Goal: Task Accomplishment & Management: Use online tool/utility

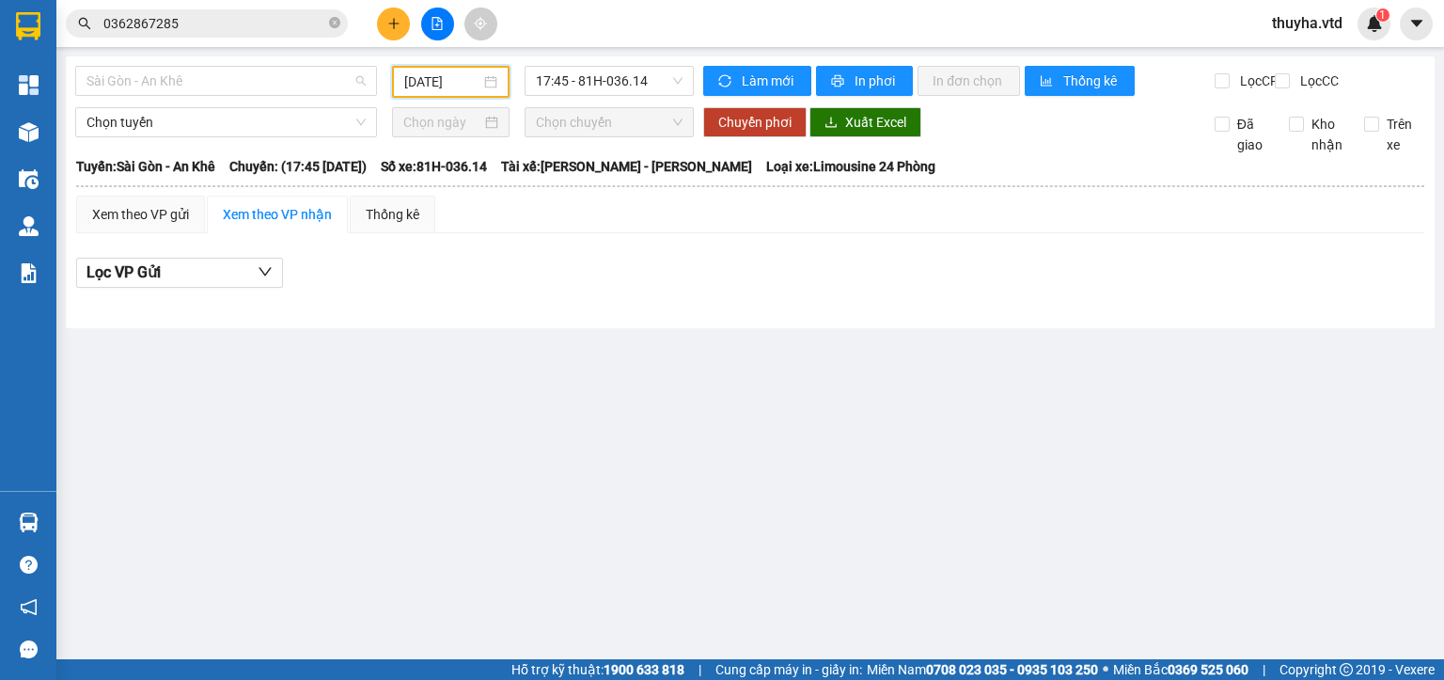
click at [158, 77] on span "Sài Gòn - An Khê" at bounding box center [225, 81] width 279 height 28
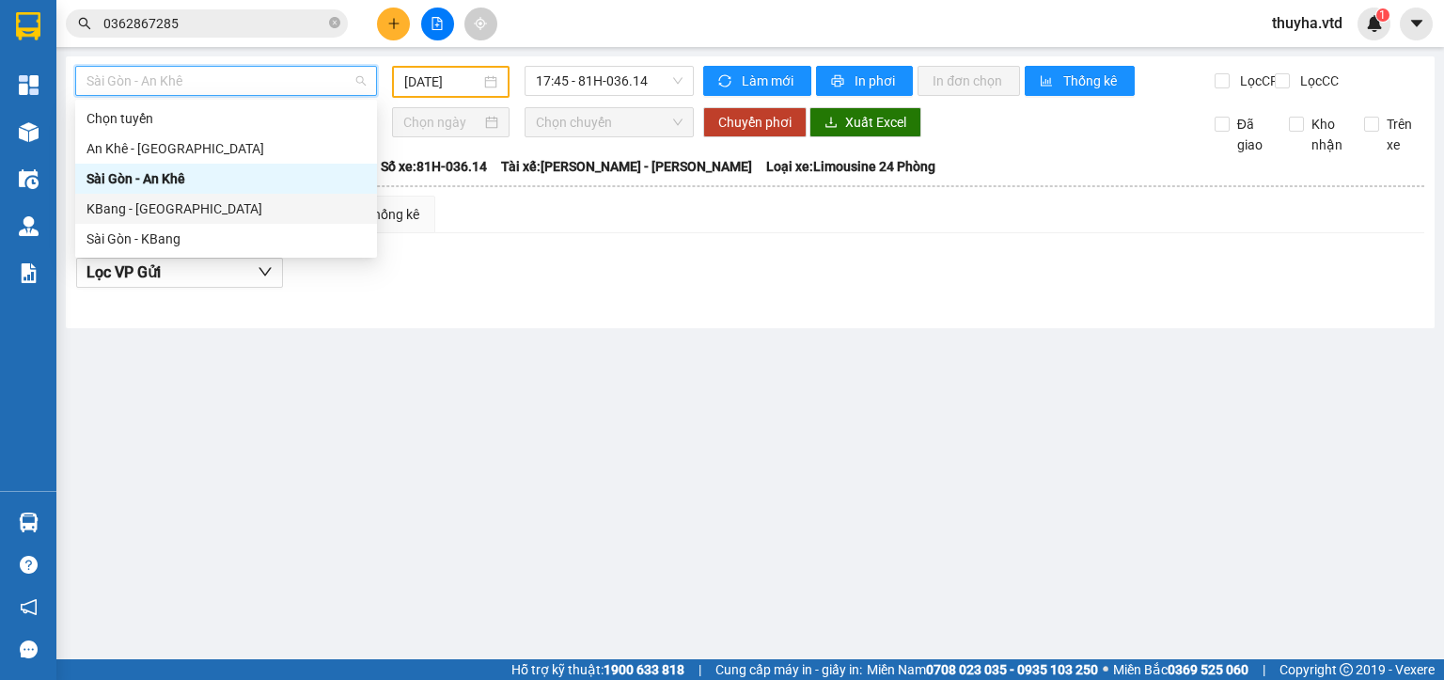
click at [121, 217] on div "KBang - [GEOGRAPHIC_DATA]" at bounding box center [225, 208] width 279 height 21
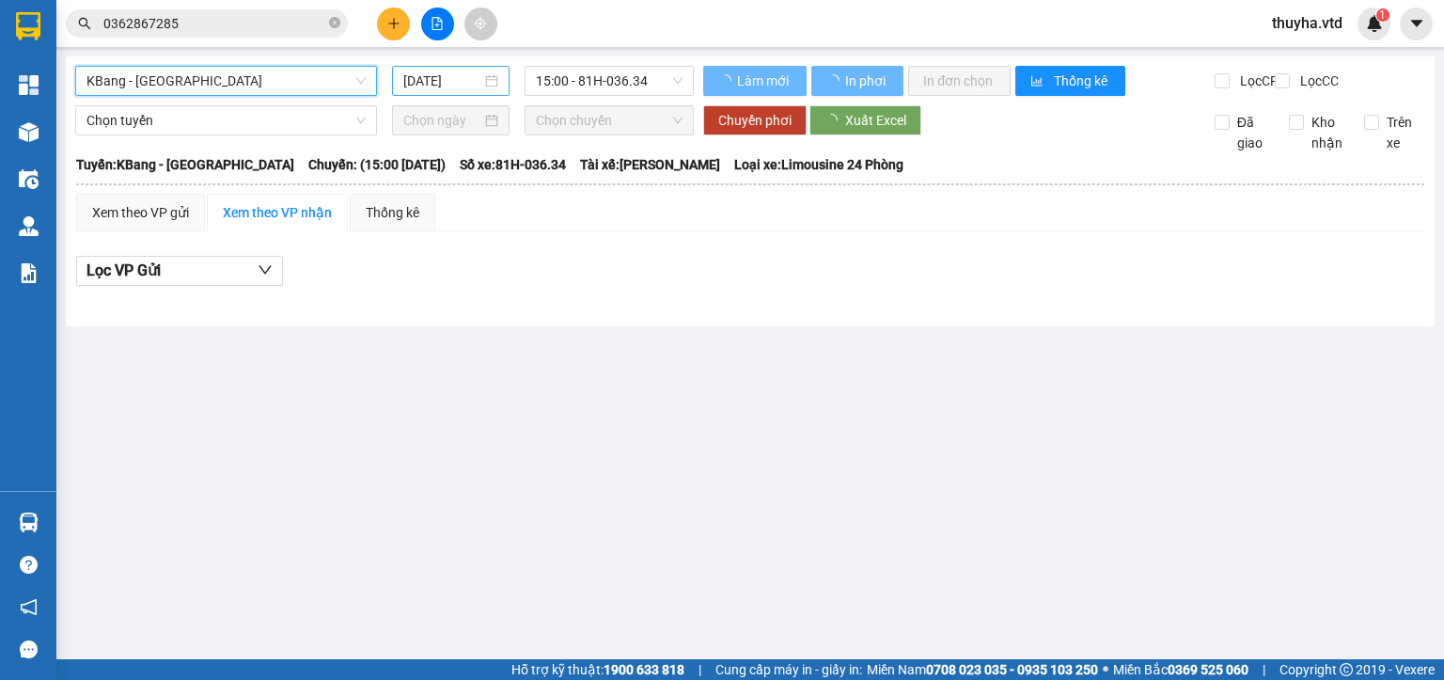
click at [414, 79] on input "[DATE]" at bounding box center [441, 81] width 77 height 21
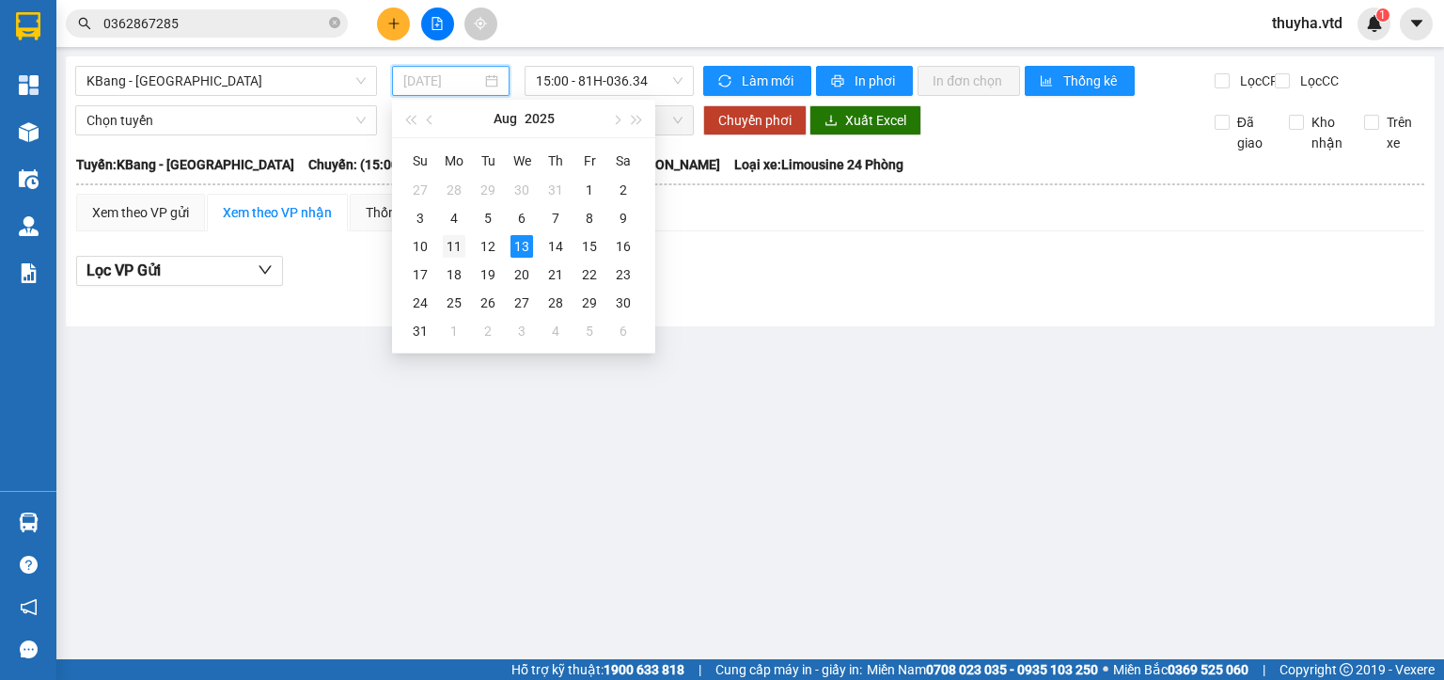
click at [456, 244] on div "11" at bounding box center [454, 246] width 23 height 23
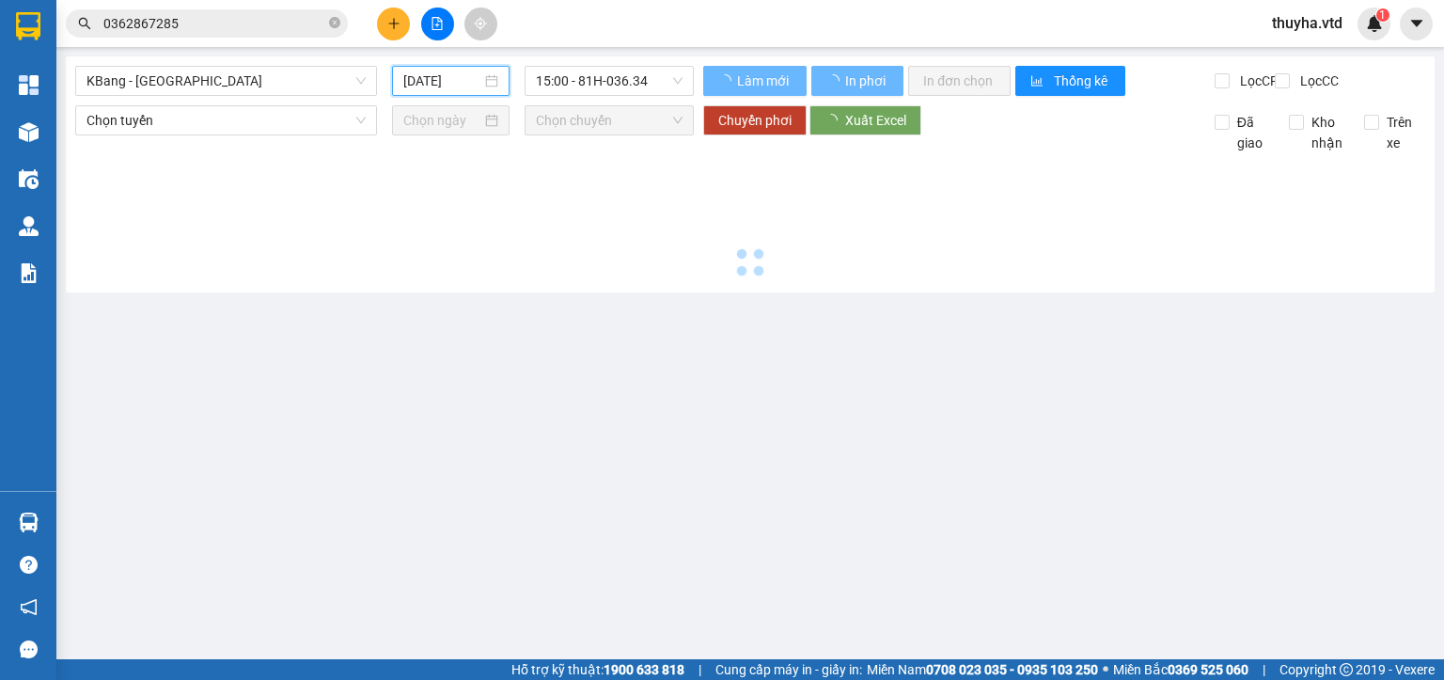
type input "[DATE]"
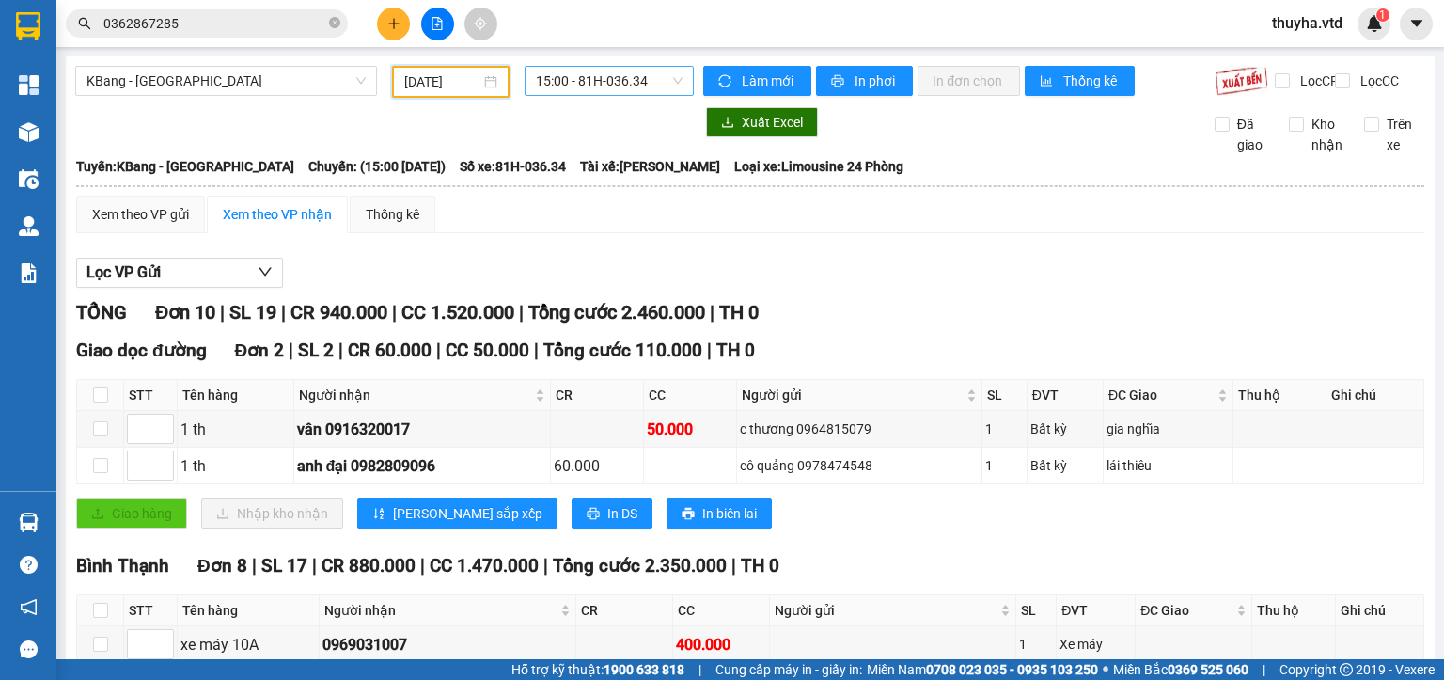
click at [583, 80] on span "15:00 - 81H-036.34" at bounding box center [610, 81] width 148 height 28
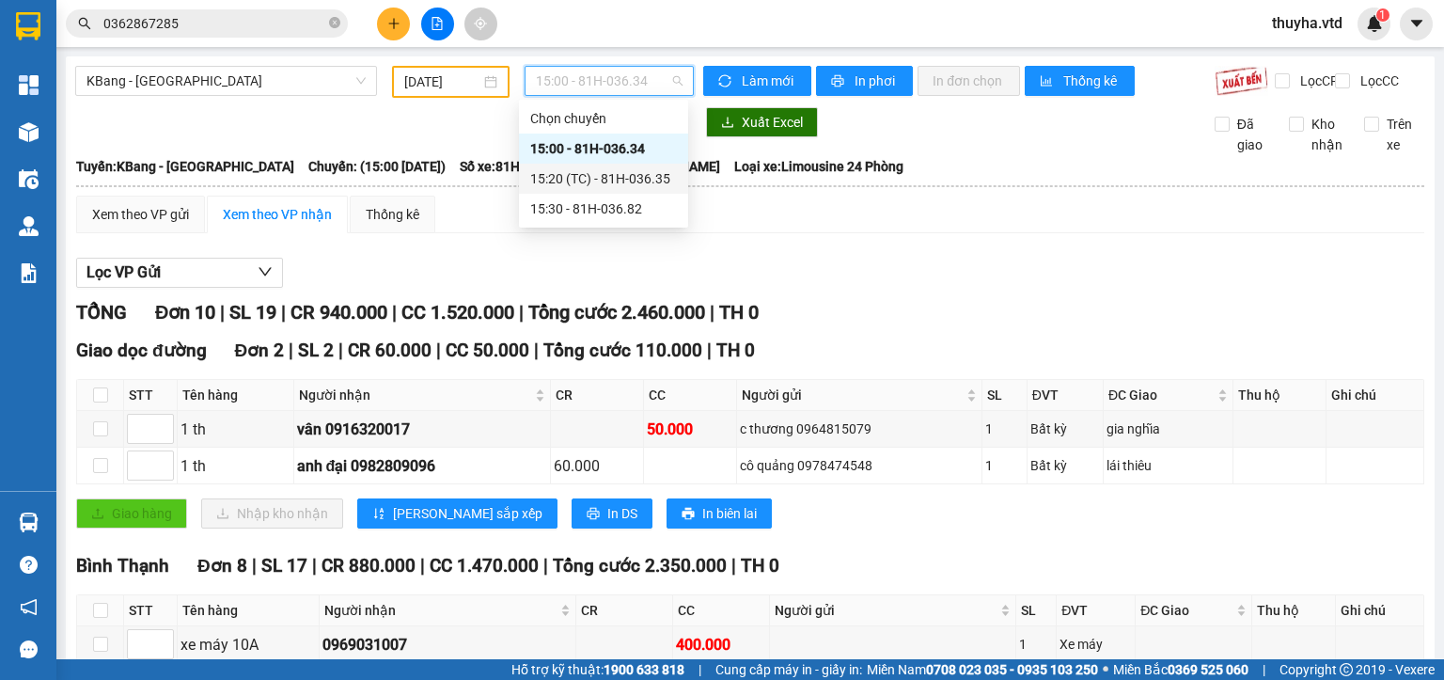
click at [640, 173] on div "15:20 (TC) - 81H-036.35" at bounding box center [603, 178] width 147 height 21
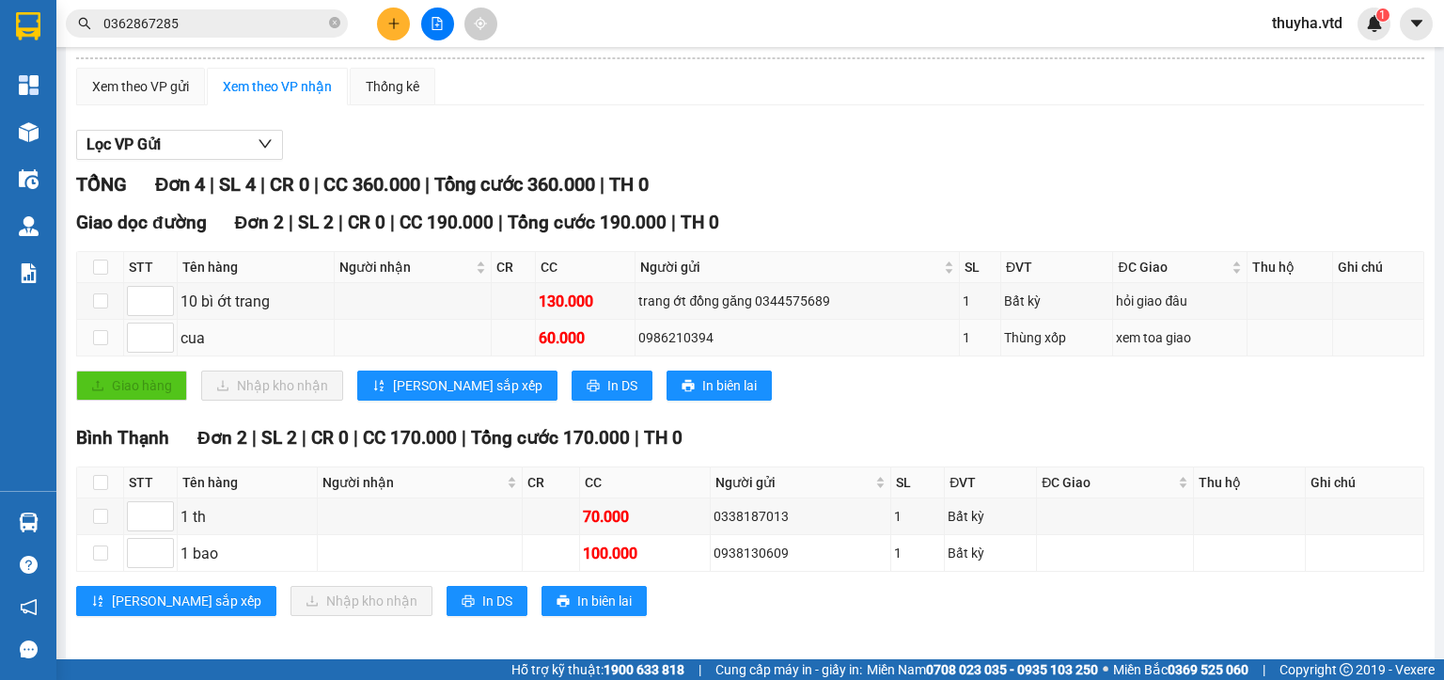
scroll to position [147, 0]
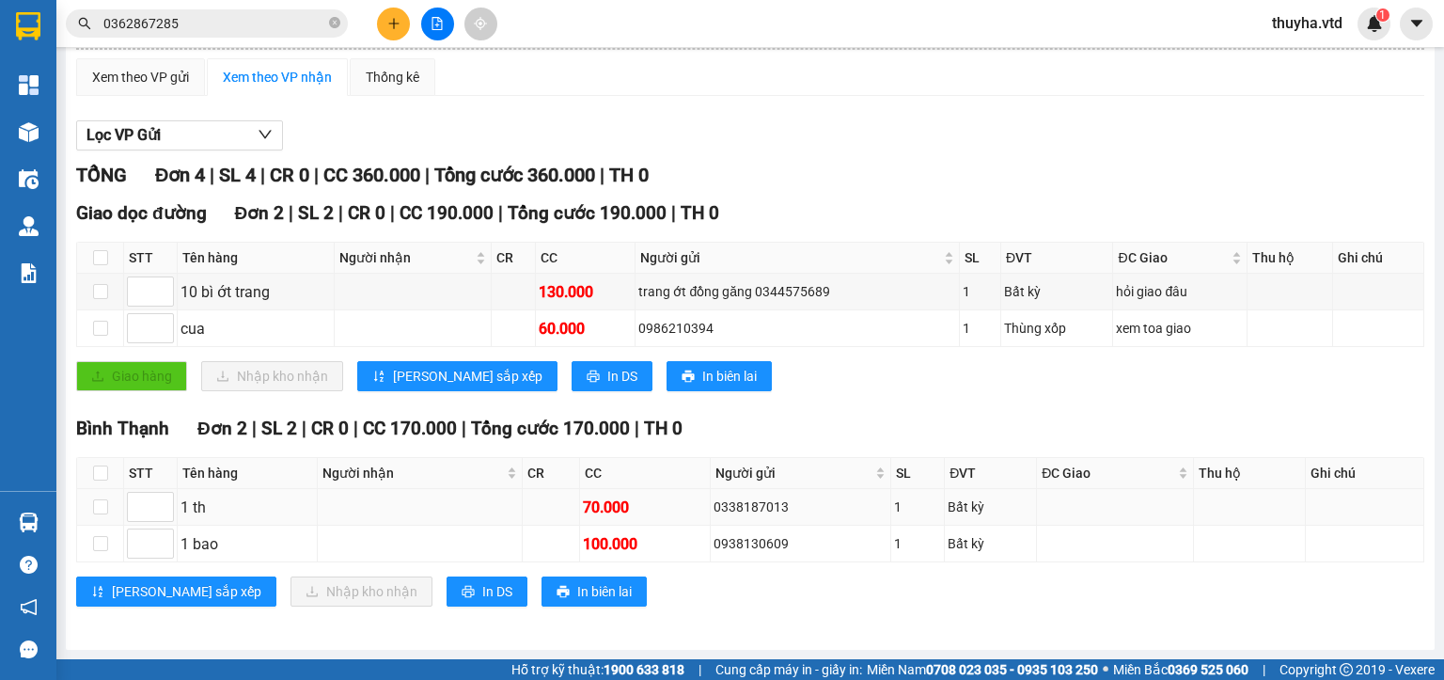
click at [760, 512] on div "0338187013" at bounding box center [800, 506] width 174 height 21
copy div "0338187013"
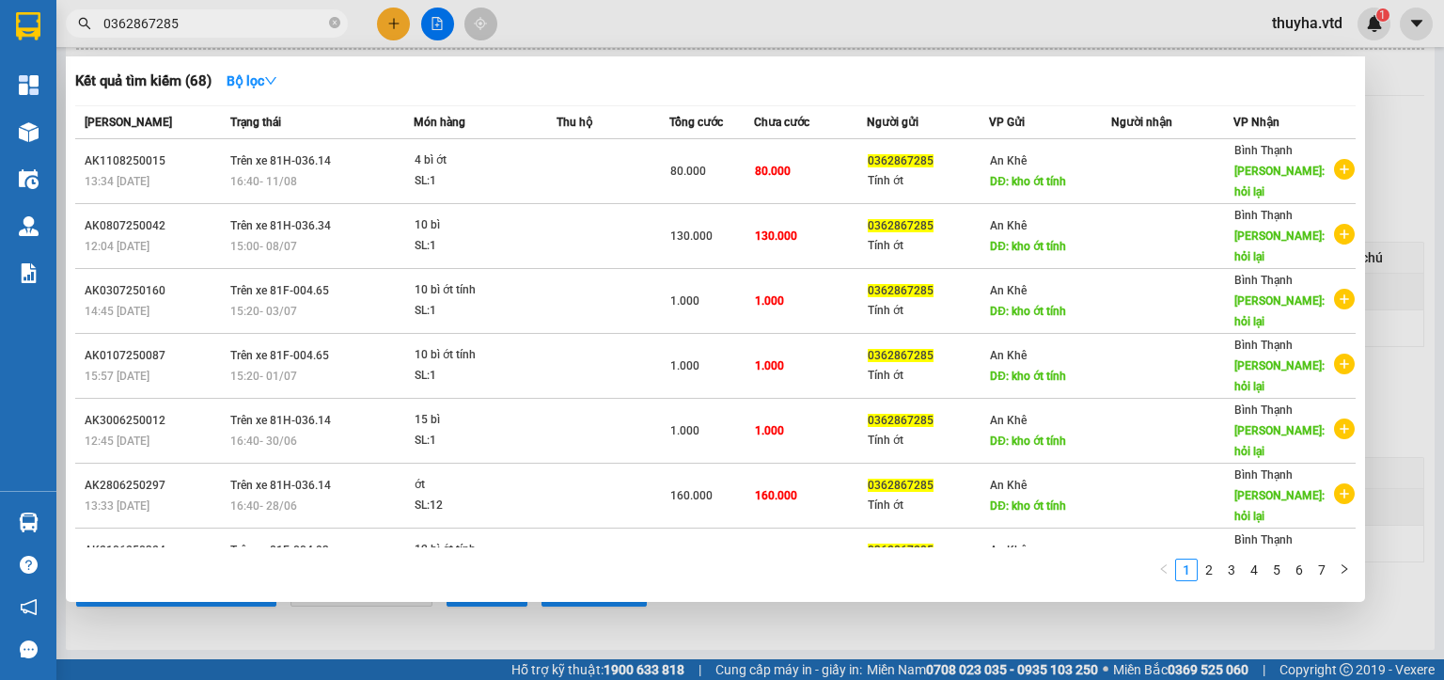
click at [176, 25] on input "0362867285" at bounding box center [214, 23] width 222 height 21
paste input "38187013"
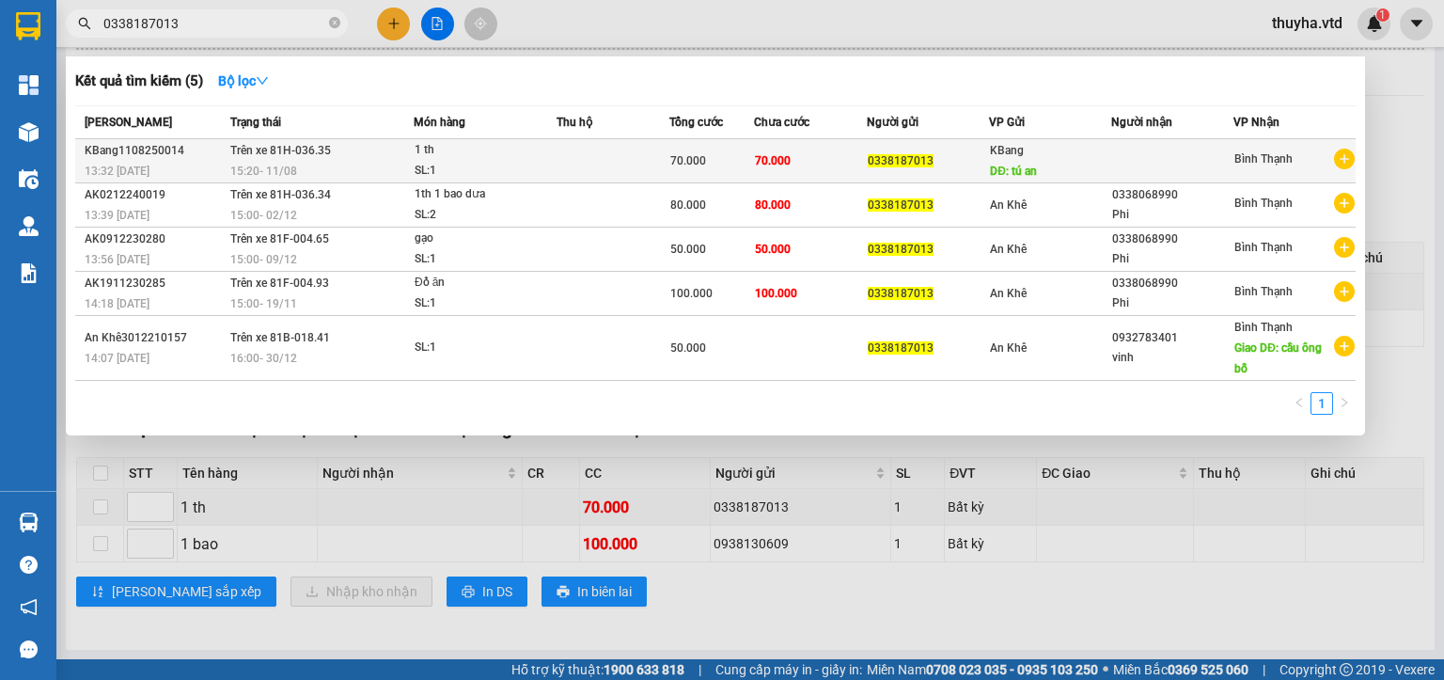
type input "0338187013"
click at [338, 159] on td "Trên xe 81H-036.35 15:20 [DATE]" at bounding box center [320, 161] width 188 height 44
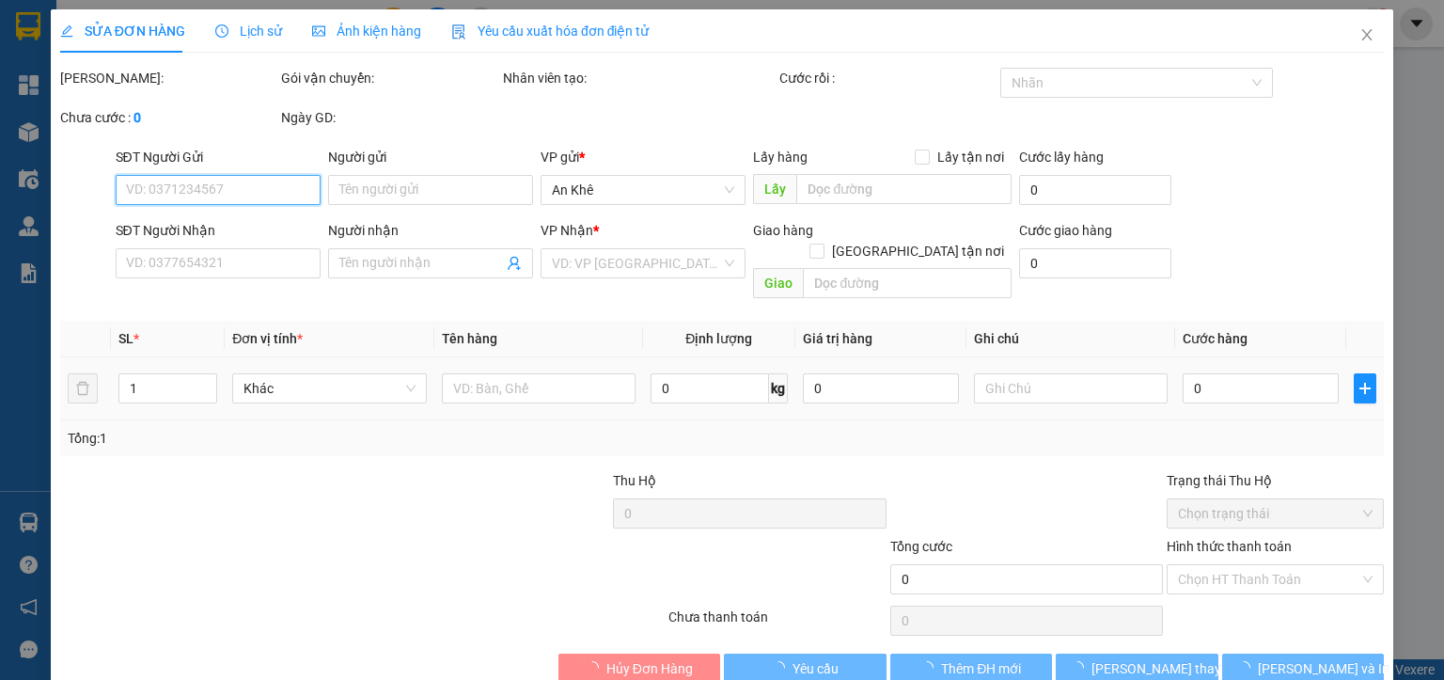
type input "0338187013"
type input "tú an"
type input "70.000"
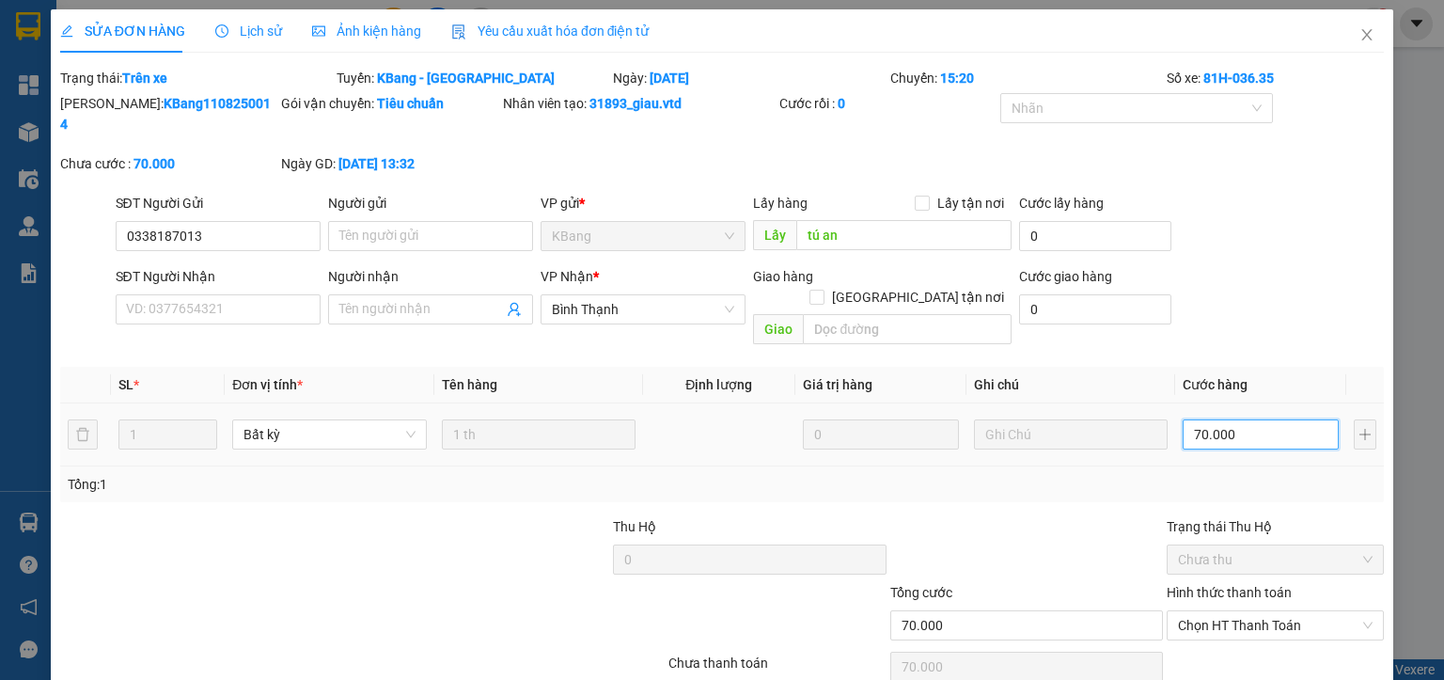
click at [1207, 419] on input "70.000" at bounding box center [1261, 434] width 156 height 30
type input "1"
type input "10"
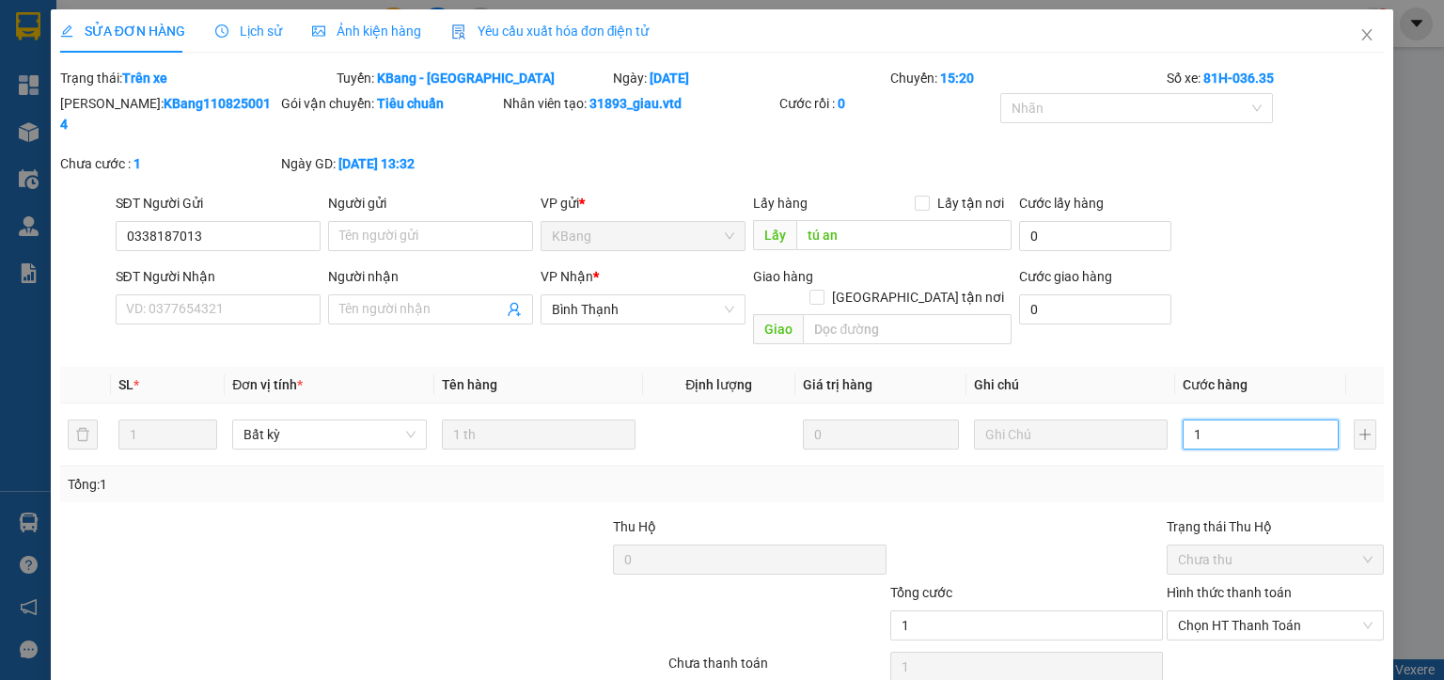
type input "10"
type input "100"
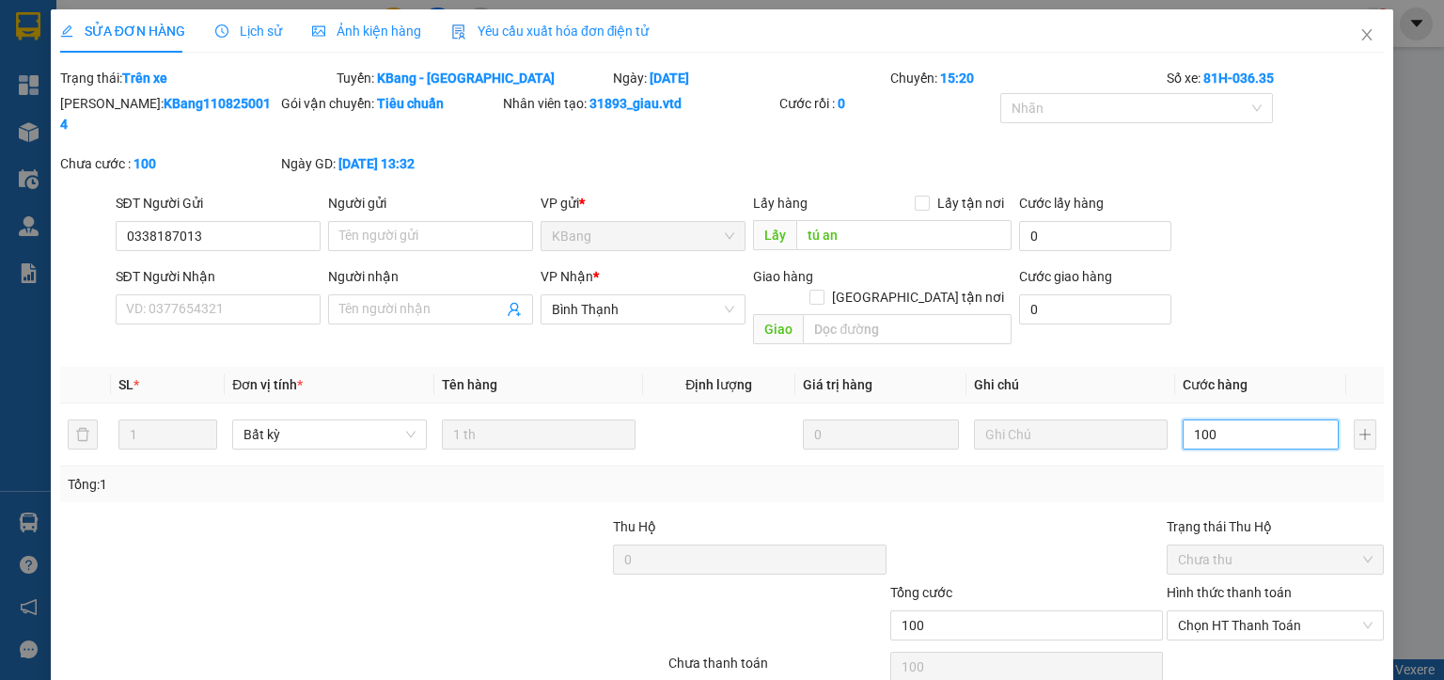
type input "1.000"
type input "10.000"
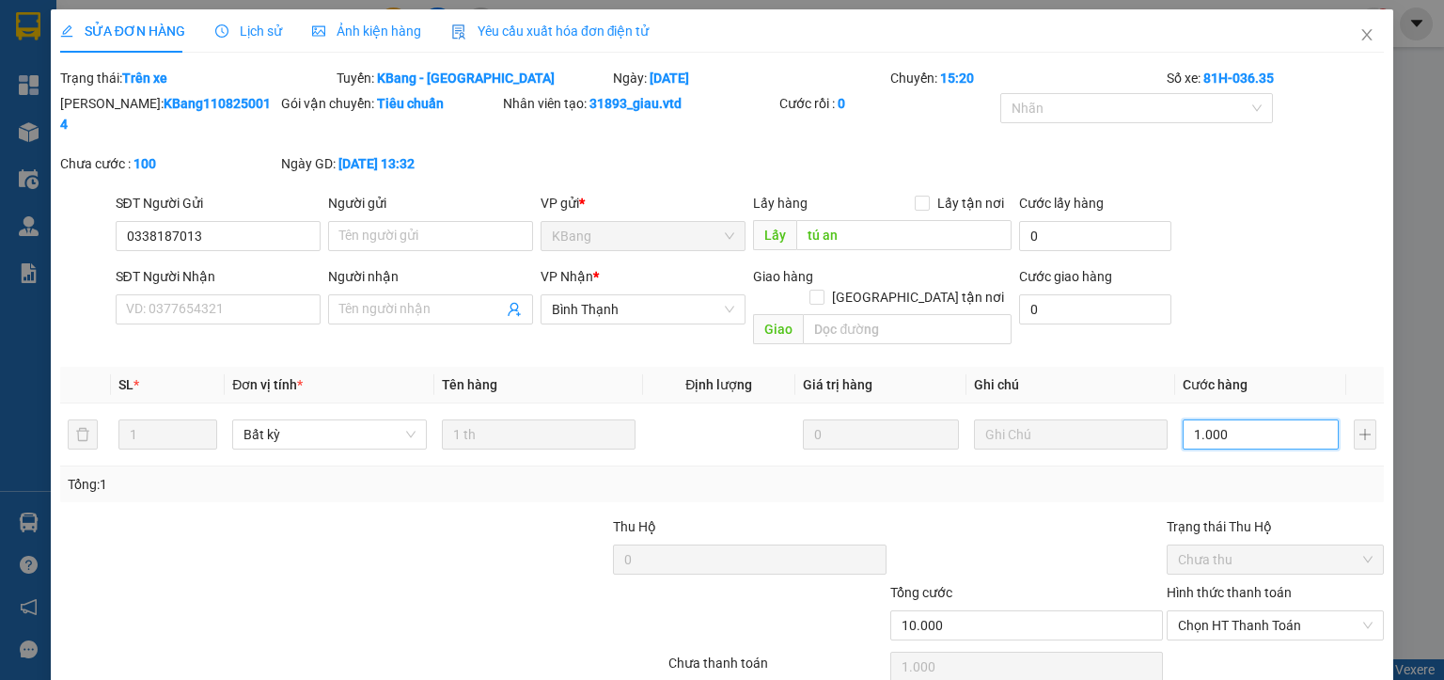
type input "10.000"
type input "100.000"
click at [1359, 29] on icon "close" at bounding box center [1366, 34] width 15 height 15
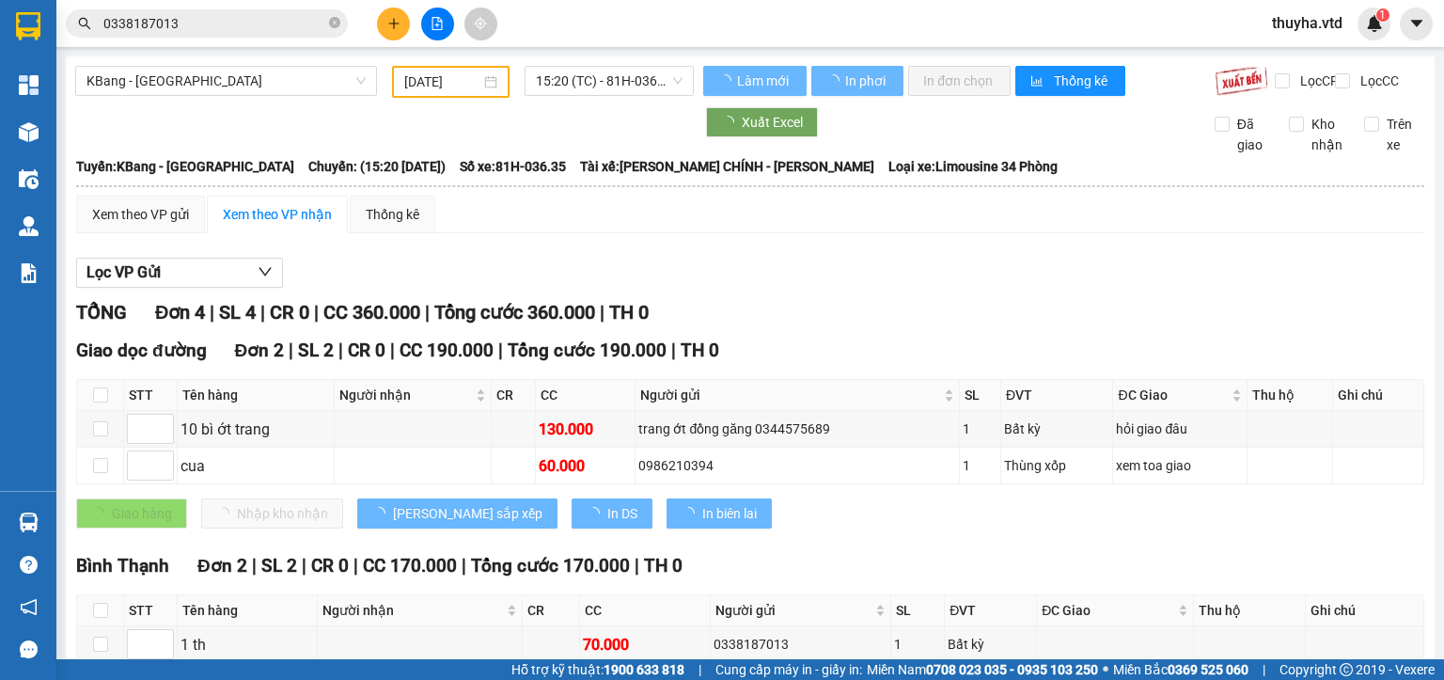
scroll to position [147, 0]
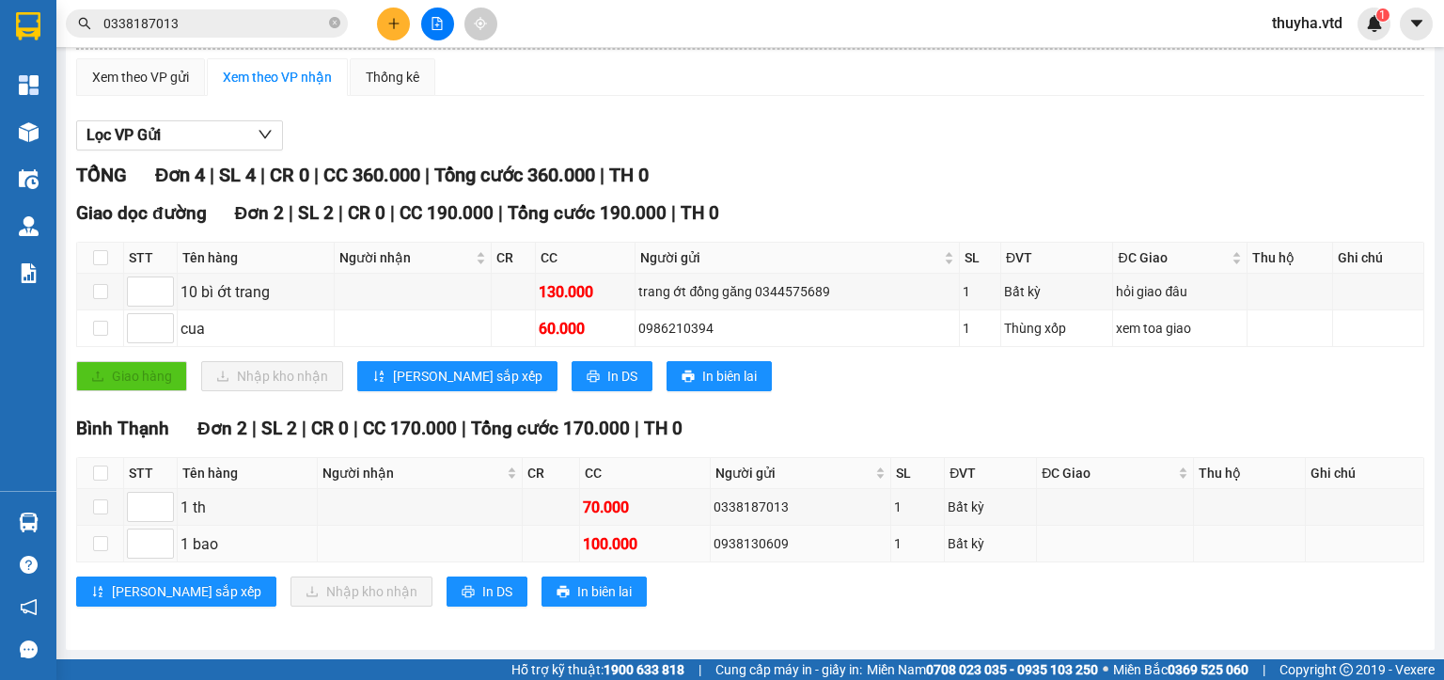
click at [724, 552] on div "0938130609" at bounding box center [800, 543] width 174 height 21
copy div "0938130609"
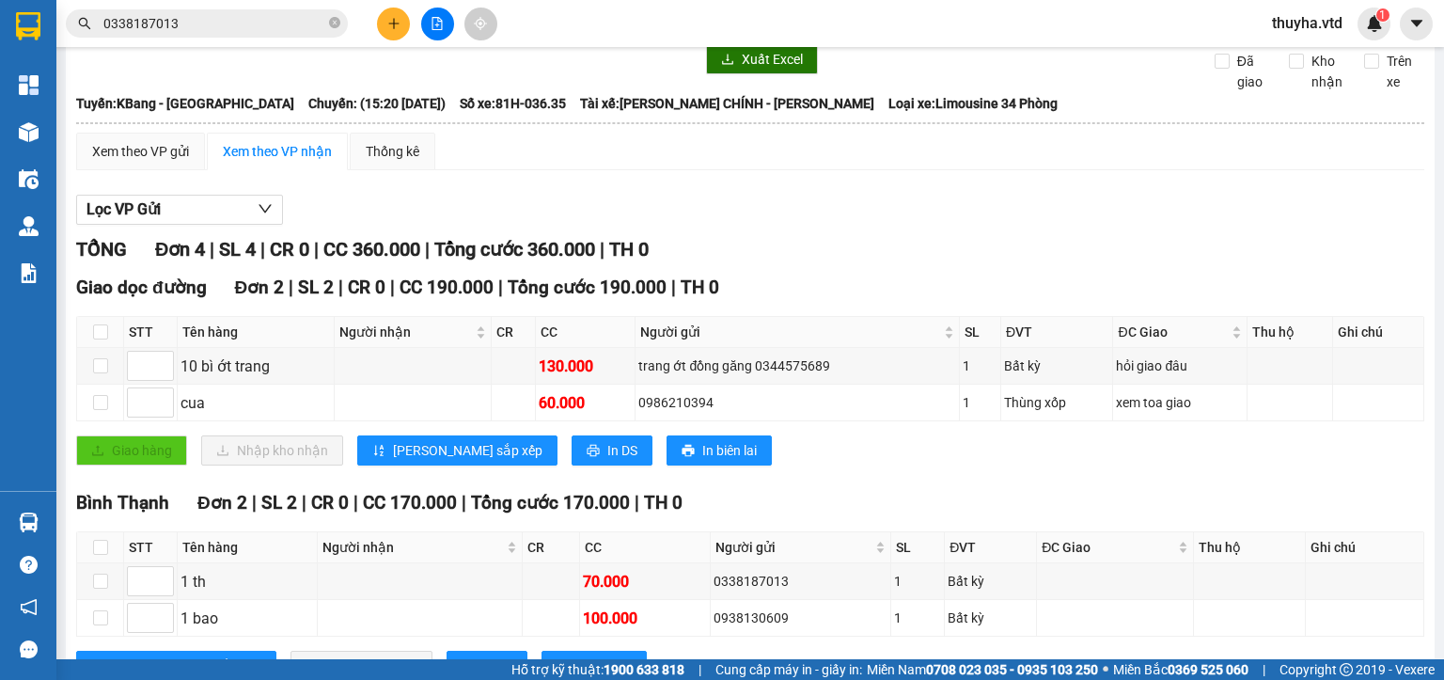
scroll to position [0, 0]
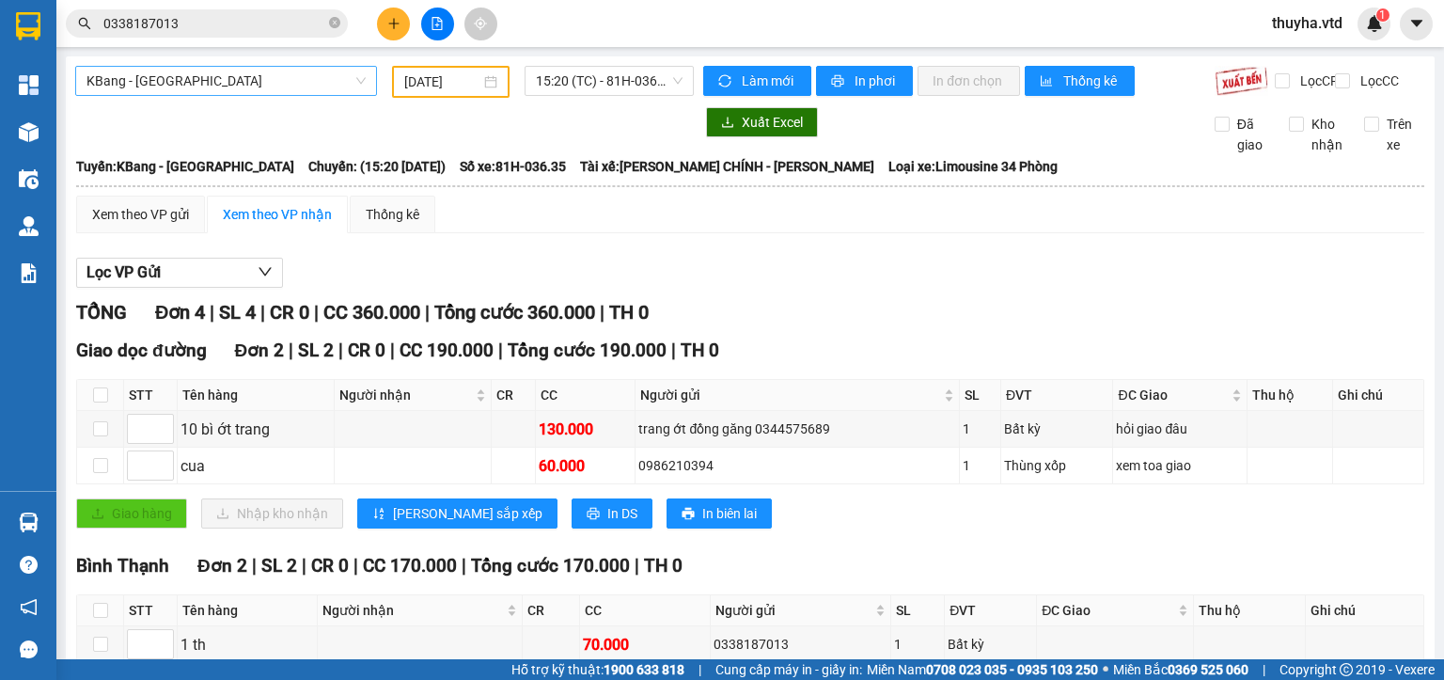
click at [162, 73] on span "KBang - [GEOGRAPHIC_DATA]" at bounding box center [225, 81] width 279 height 28
click at [128, 78] on span "KBang - [GEOGRAPHIC_DATA]" at bounding box center [225, 81] width 279 height 28
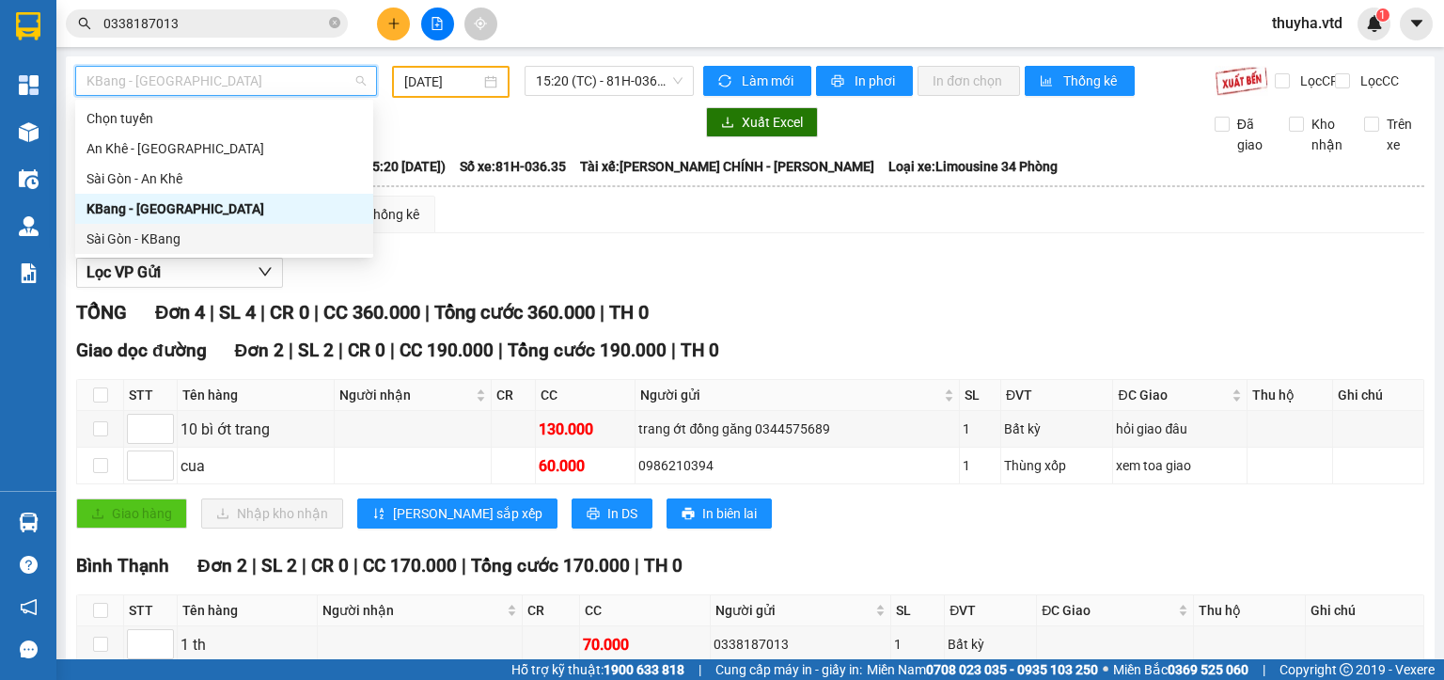
click at [133, 243] on div "Sài Gòn - KBang" at bounding box center [223, 238] width 275 height 21
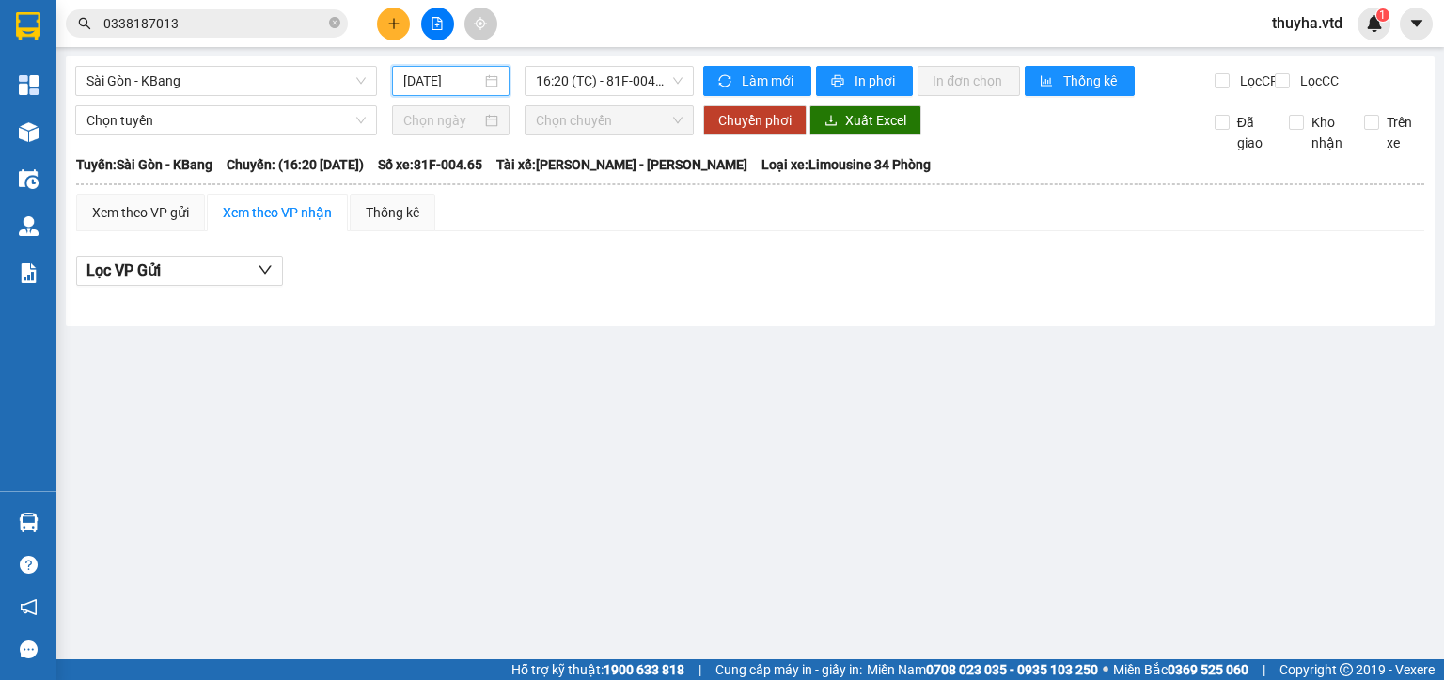
click at [422, 76] on input "[DATE]" at bounding box center [441, 81] width 77 height 21
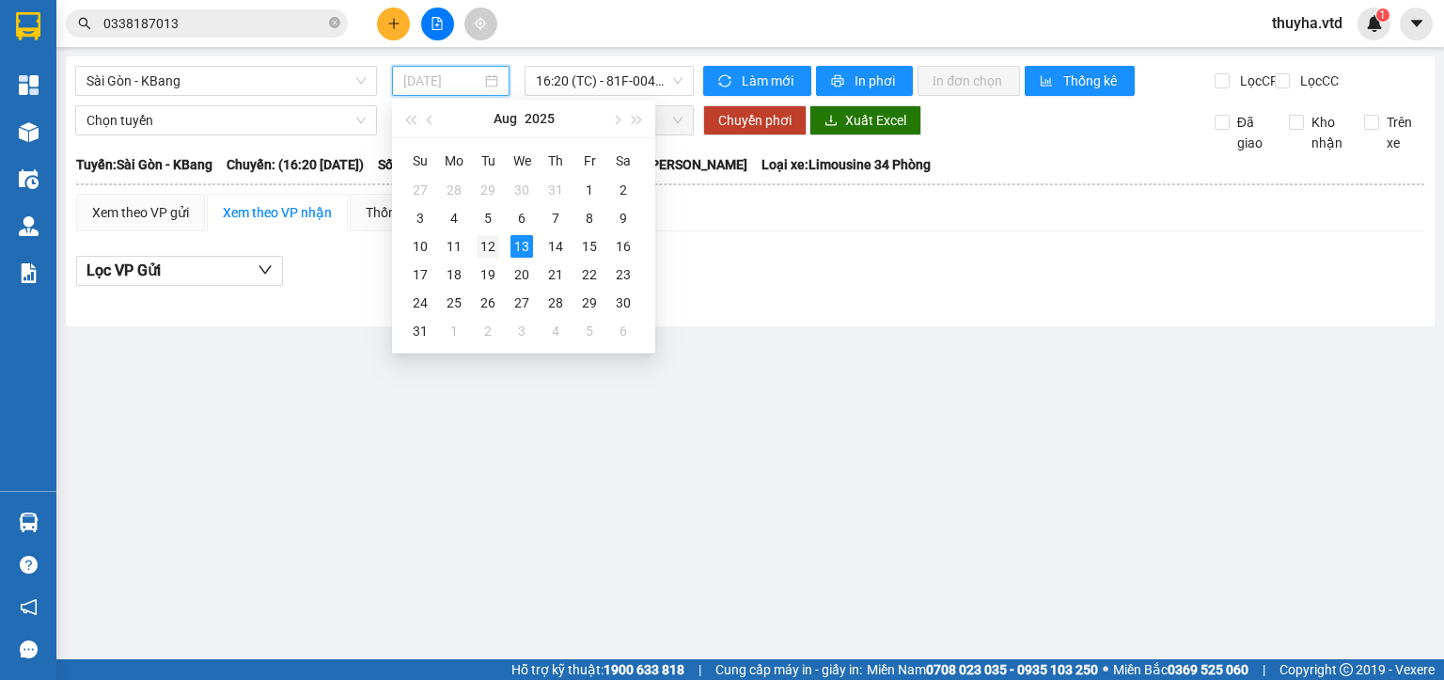
click at [487, 247] on div "12" at bounding box center [488, 246] width 23 height 23
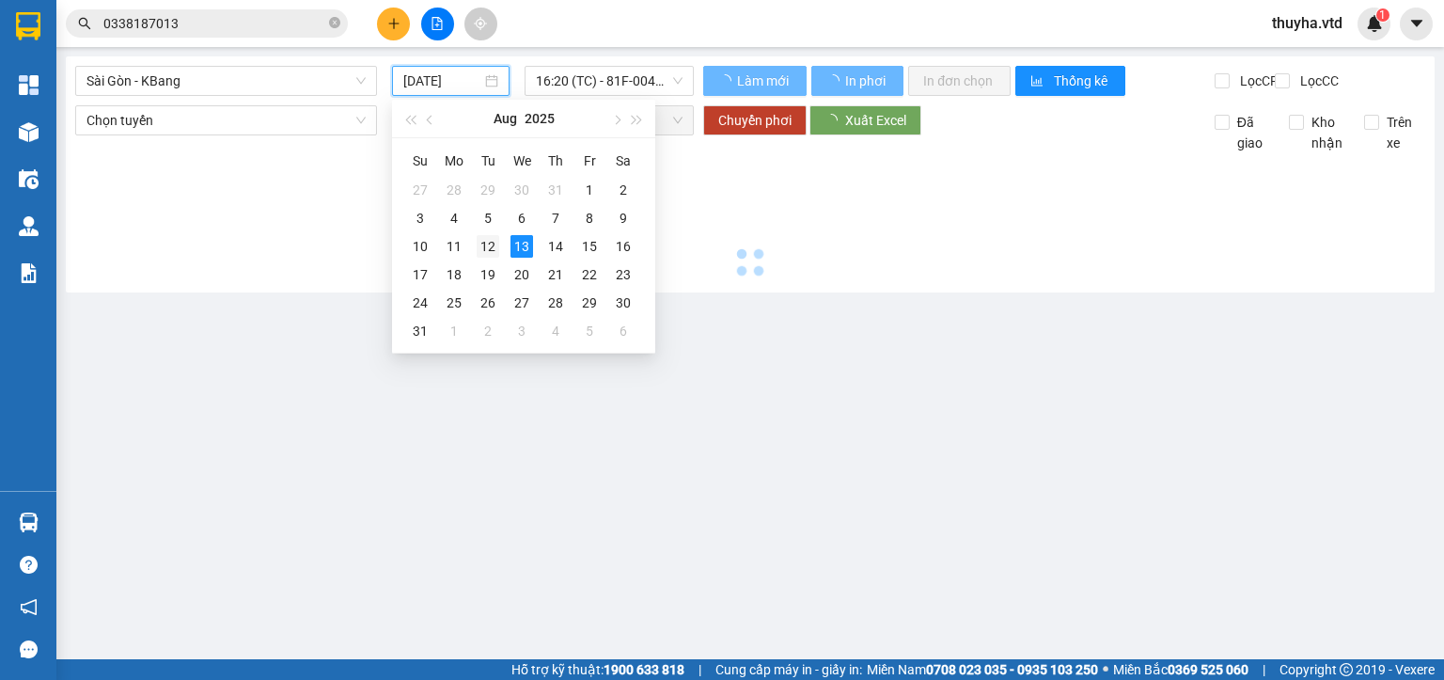
type input "[DATE]"
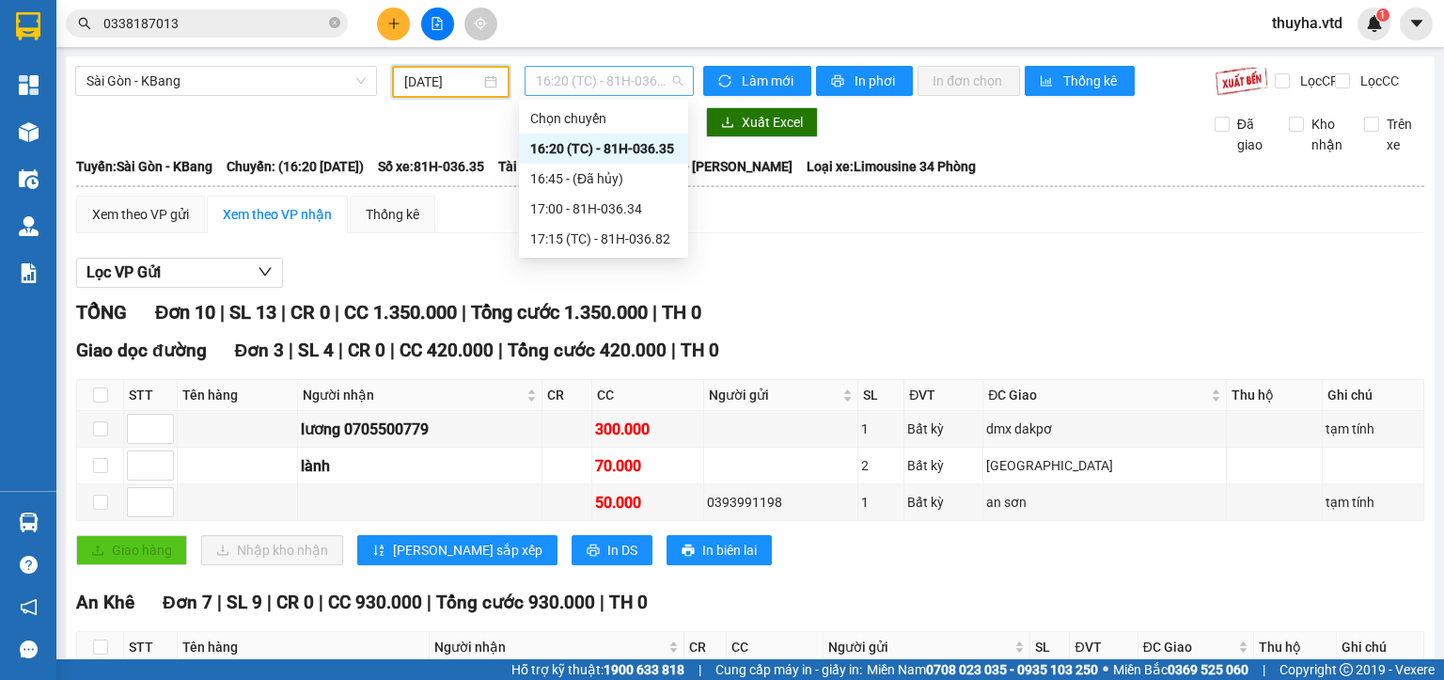
click at [585, 77] on span "16:20 (TC) - 81H-036.35" at bounding box center [610, 81] width 148 height 28
click at [388, 439] on div "lương 0705500779" at bounding box center [420, 429] width 239 height 24
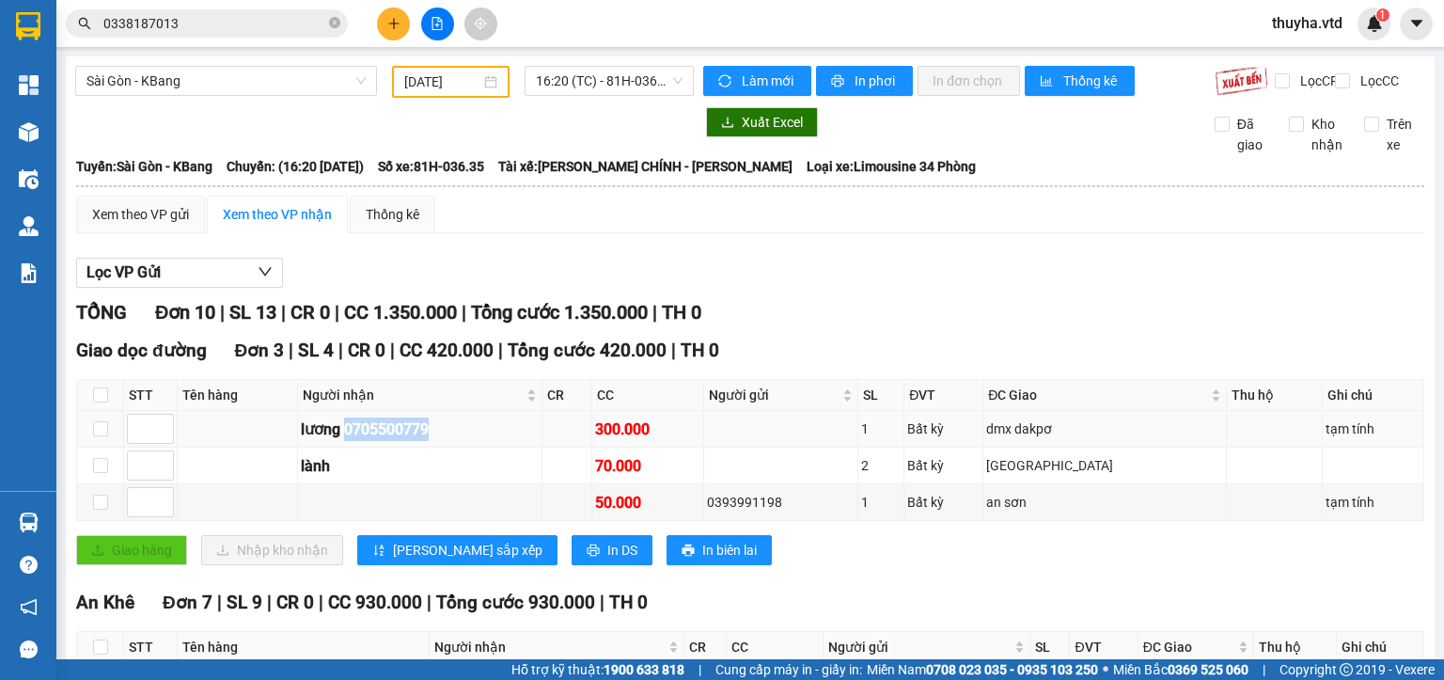
click at [388, 439] on div "lương 0705500779" at bounding box center [420, 429] width 239 height 24
copy div "0705500779"
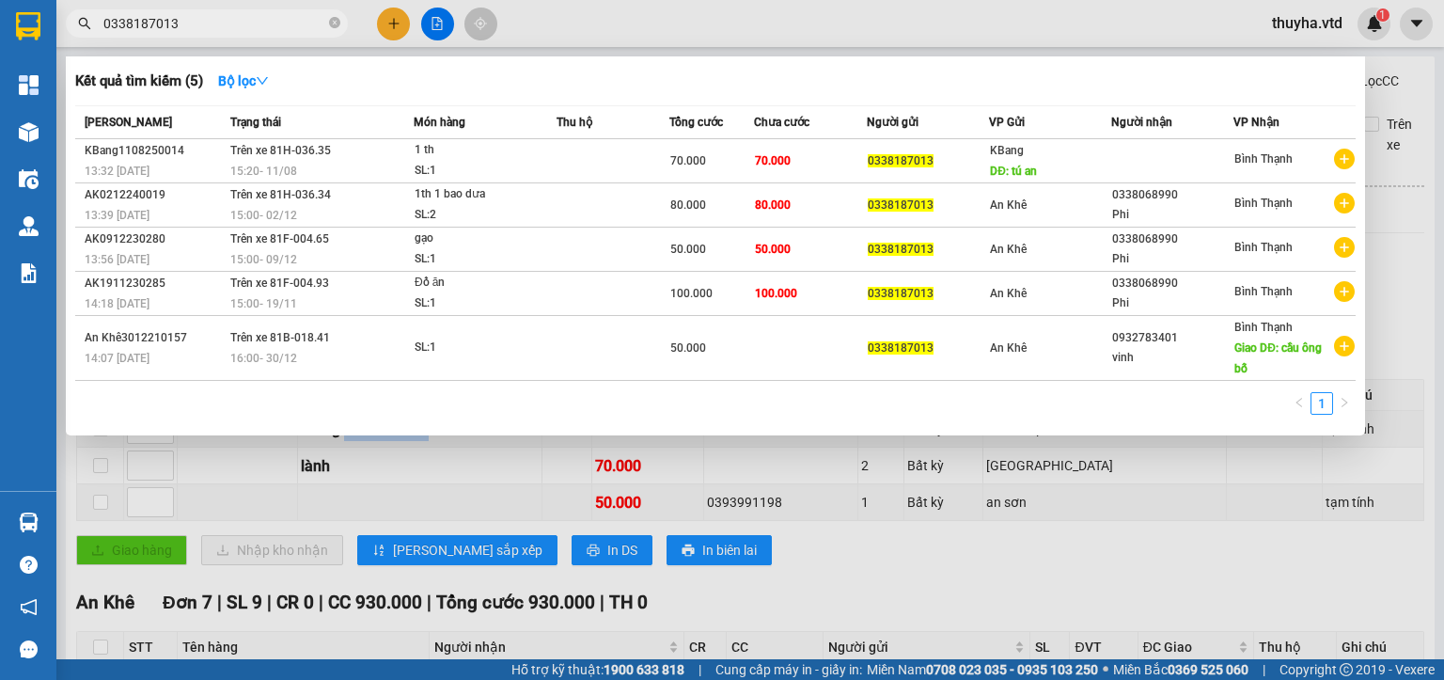
click at [184, 20] on input "0338187013" at bounding box center [214, 23] width 222 height 21
paste input "705500779"
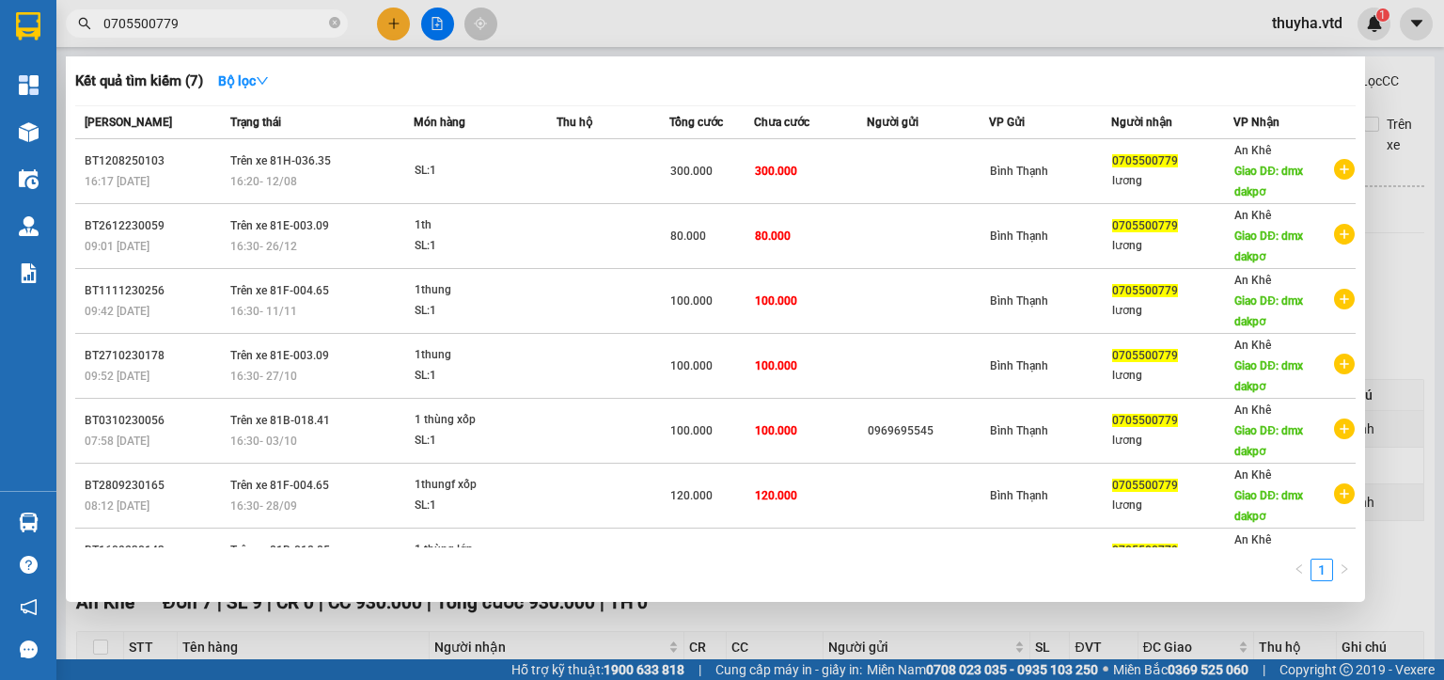
type input "0705500779"
click at [827, 634] on div at bounding box center [722, 340] width 1444 height 680
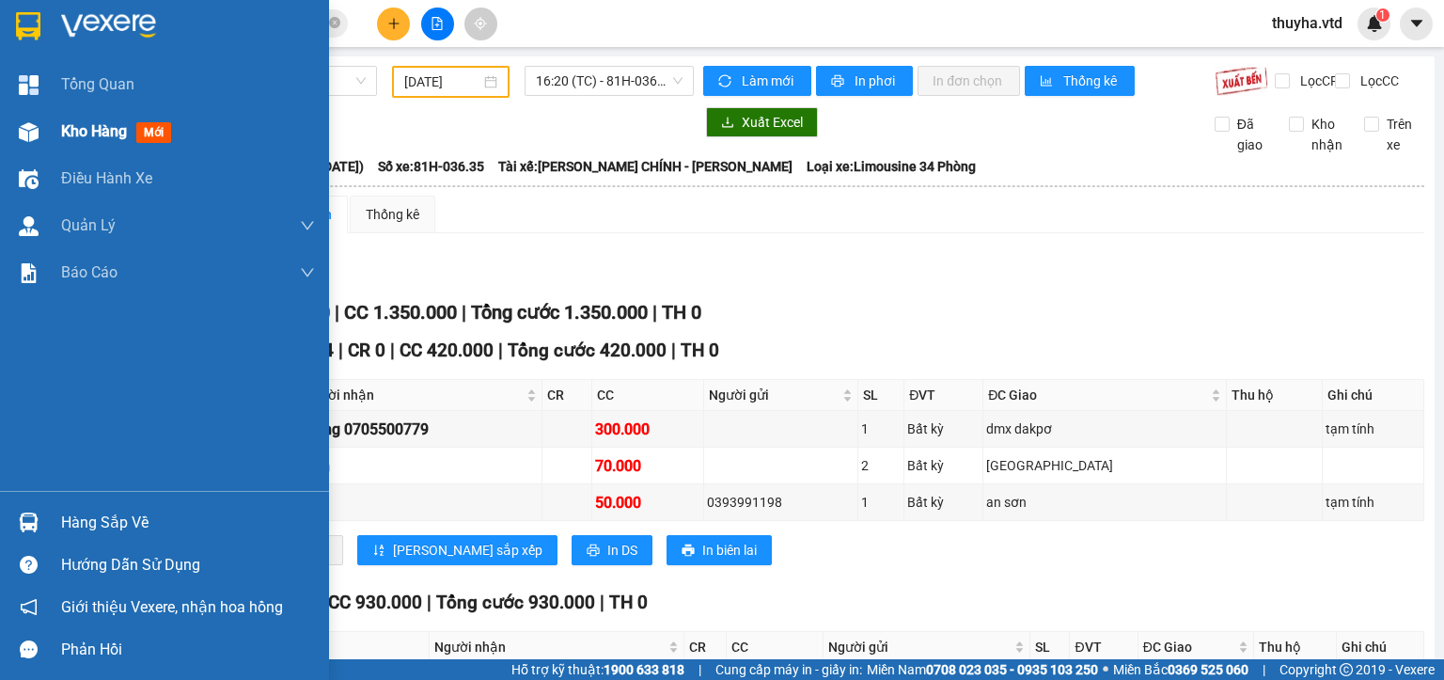
click at [46, 126] on div "Kho hàng mới" at bounding box center [164, 131] width 329 height 47
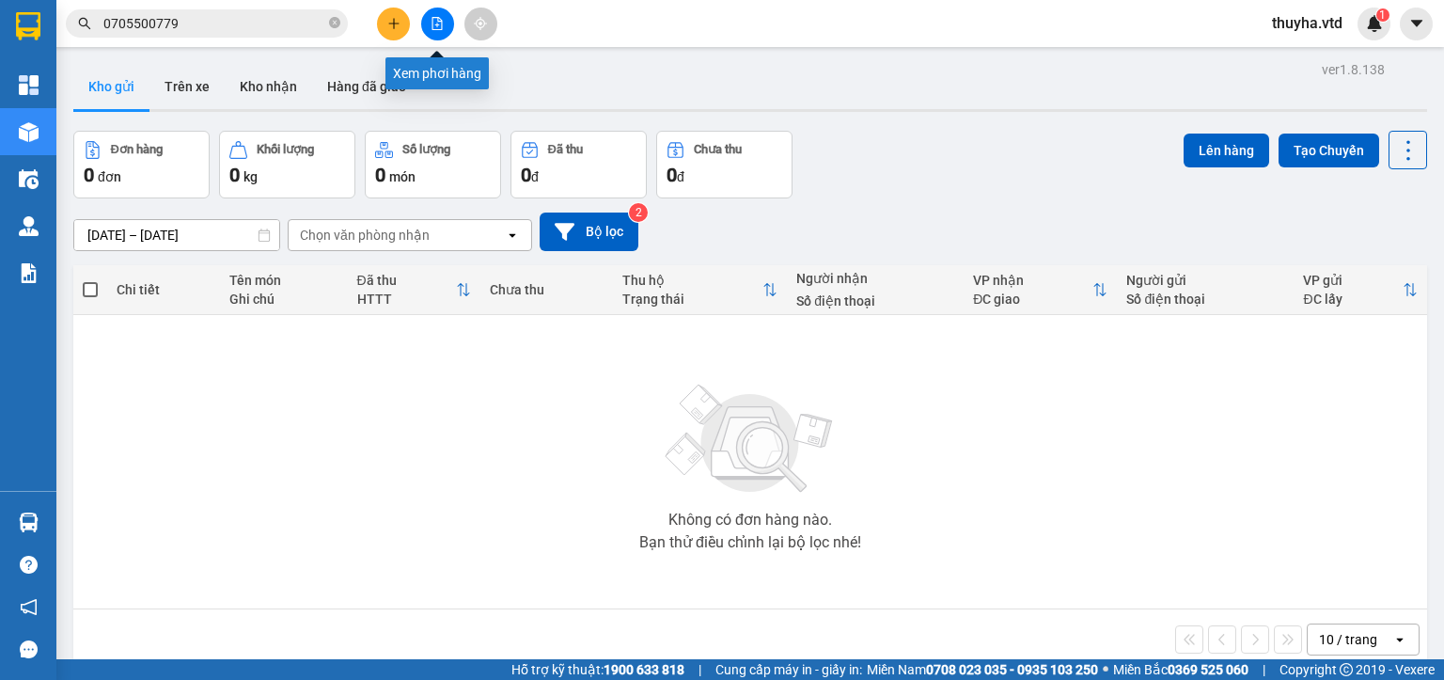
click at [436, 20] on icon "file-add" at bounding box center [437, 23] width 13 height 13
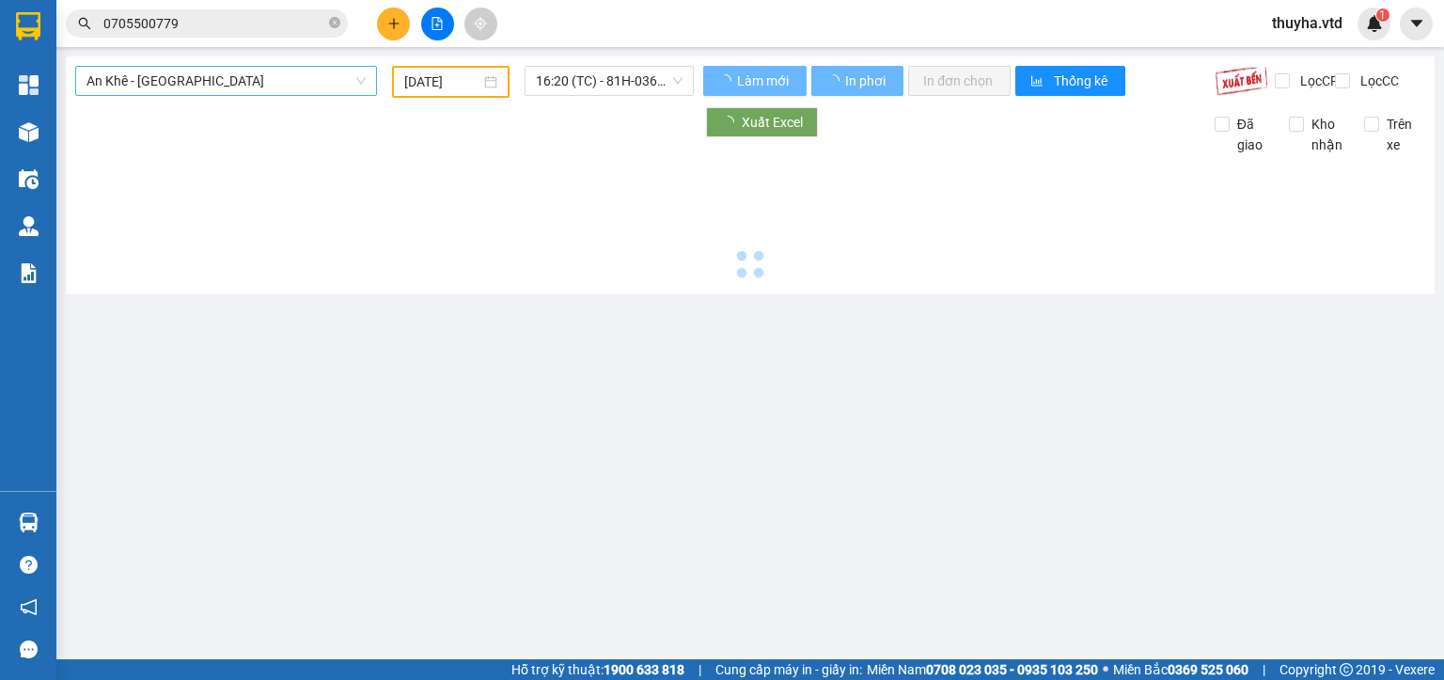
type input "[DATE]"
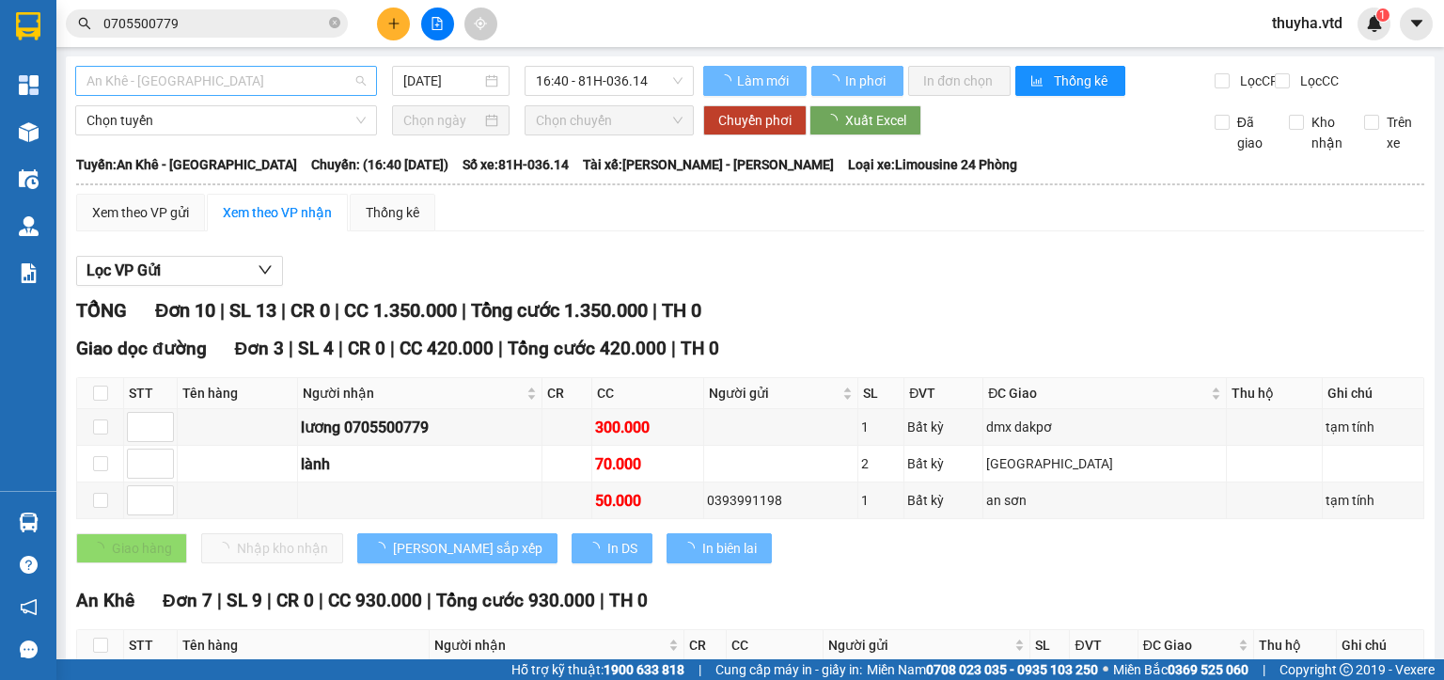
click at [145, 81] on span "An Khê - [GEOGRAPHIC_DATA]" at bounding box center [225, 81] width 279 height 28
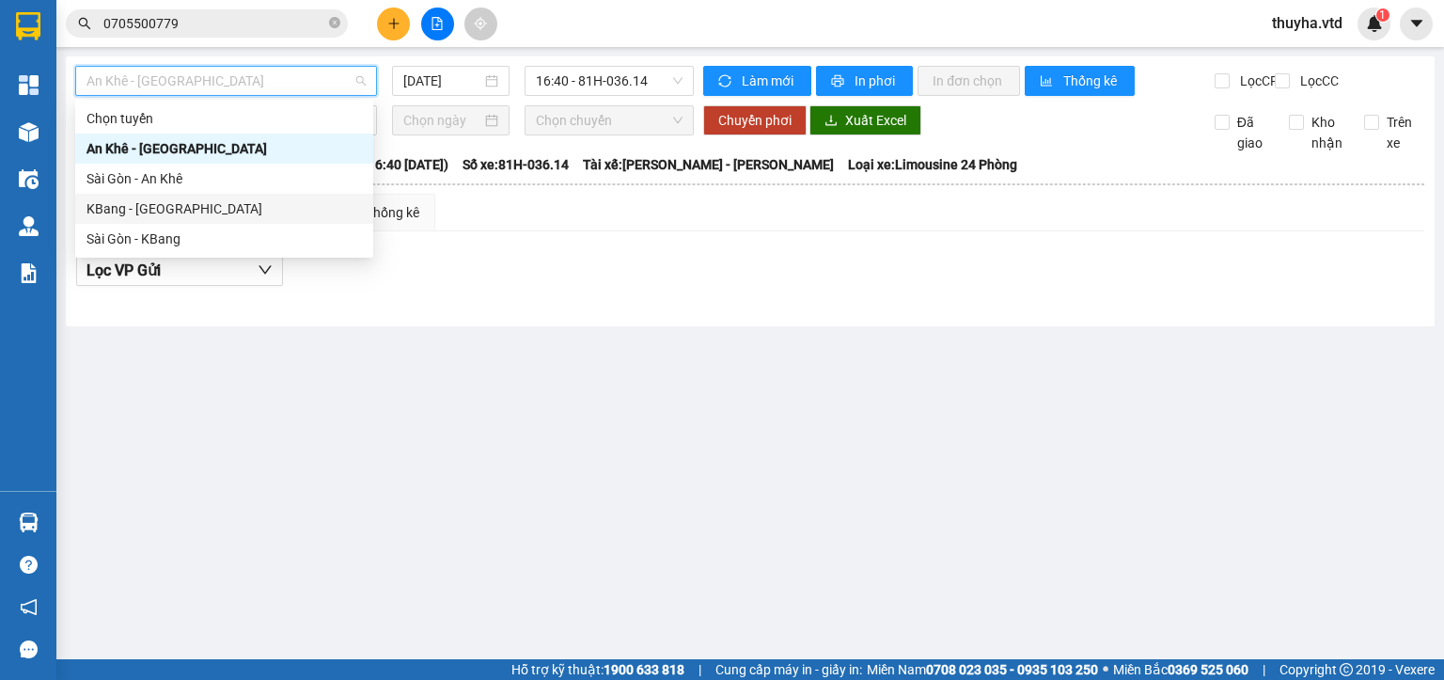
click at [153, 208] on div "KBang - [GEOGRAPHIC_DATA]" at bounding box center [223, 208] width 275 height 21
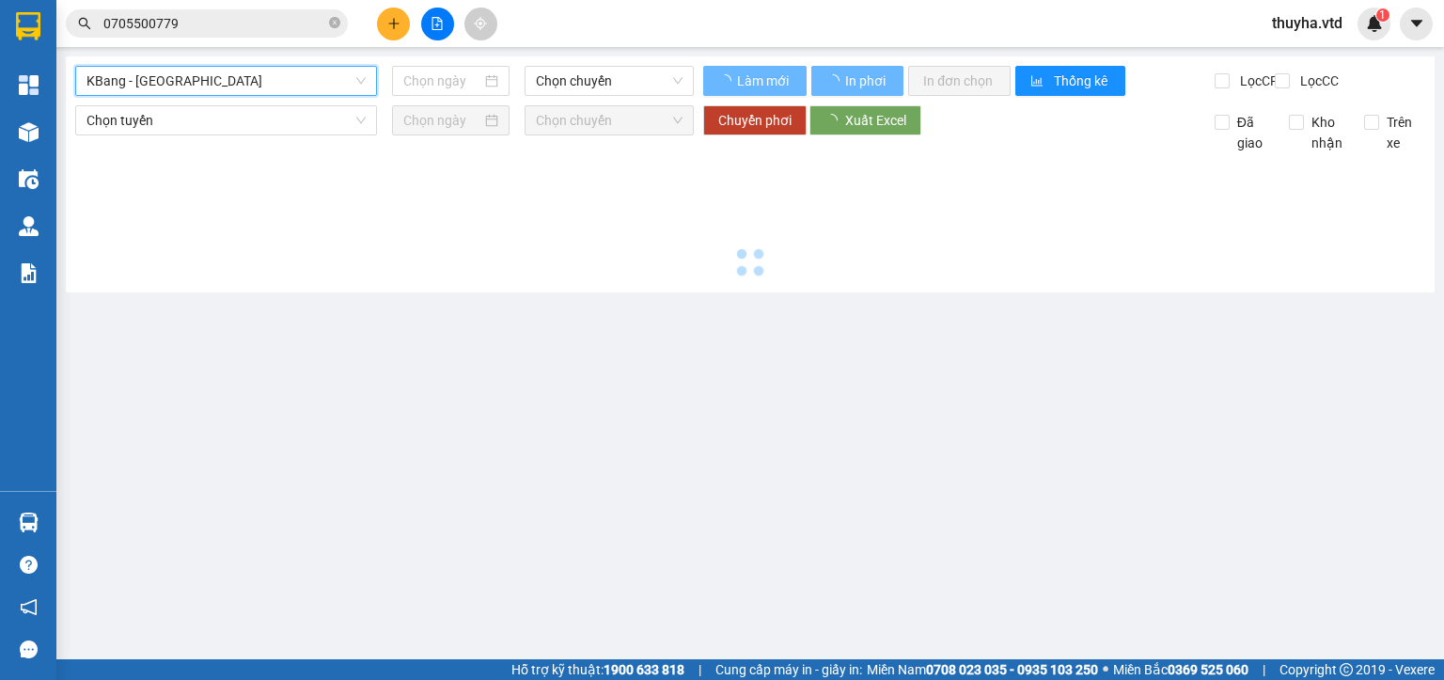
type input "[DATE]"
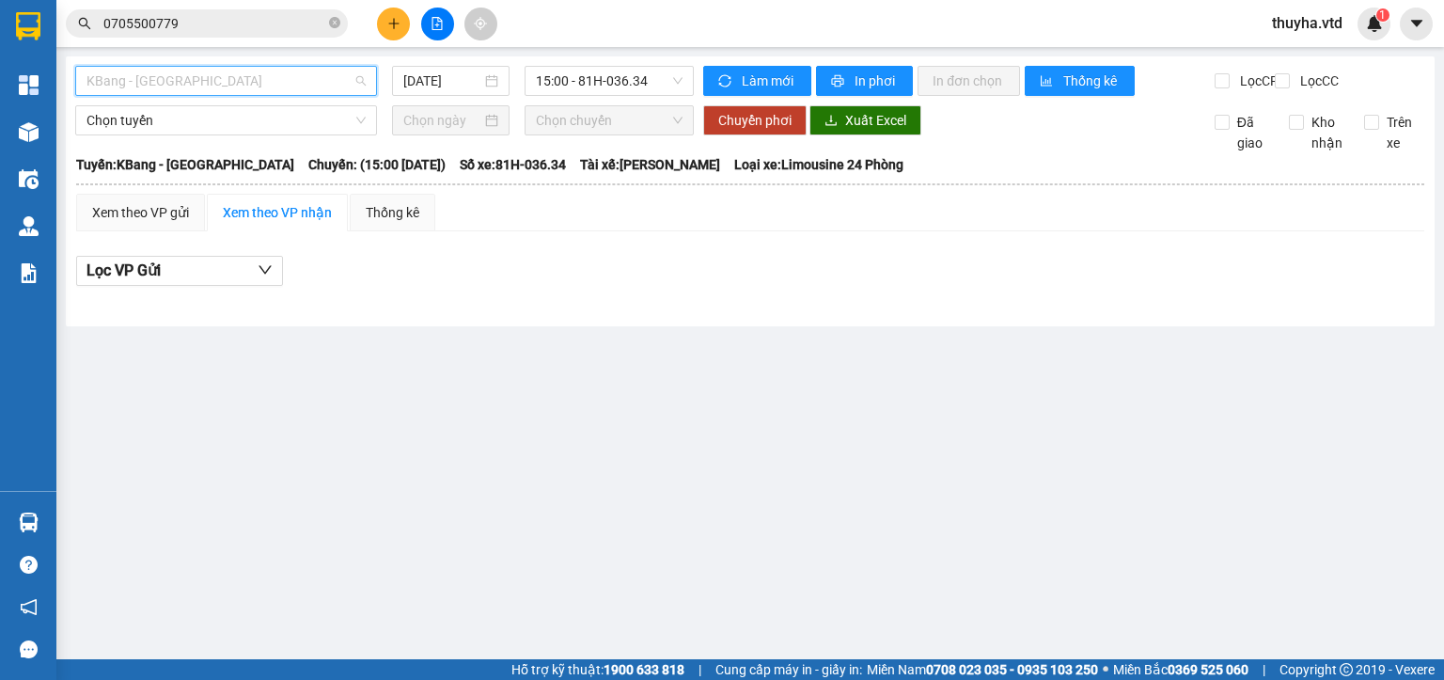
drag, startPoint x: 156, startPoint y: 73, endPoint x: 154, endPoint y: 151, distance: 78.0
click at [156, 76] on span "KBang - [GEOGRAPHIC_DATA]" at bounding box center [225, 81] width 279 height 28
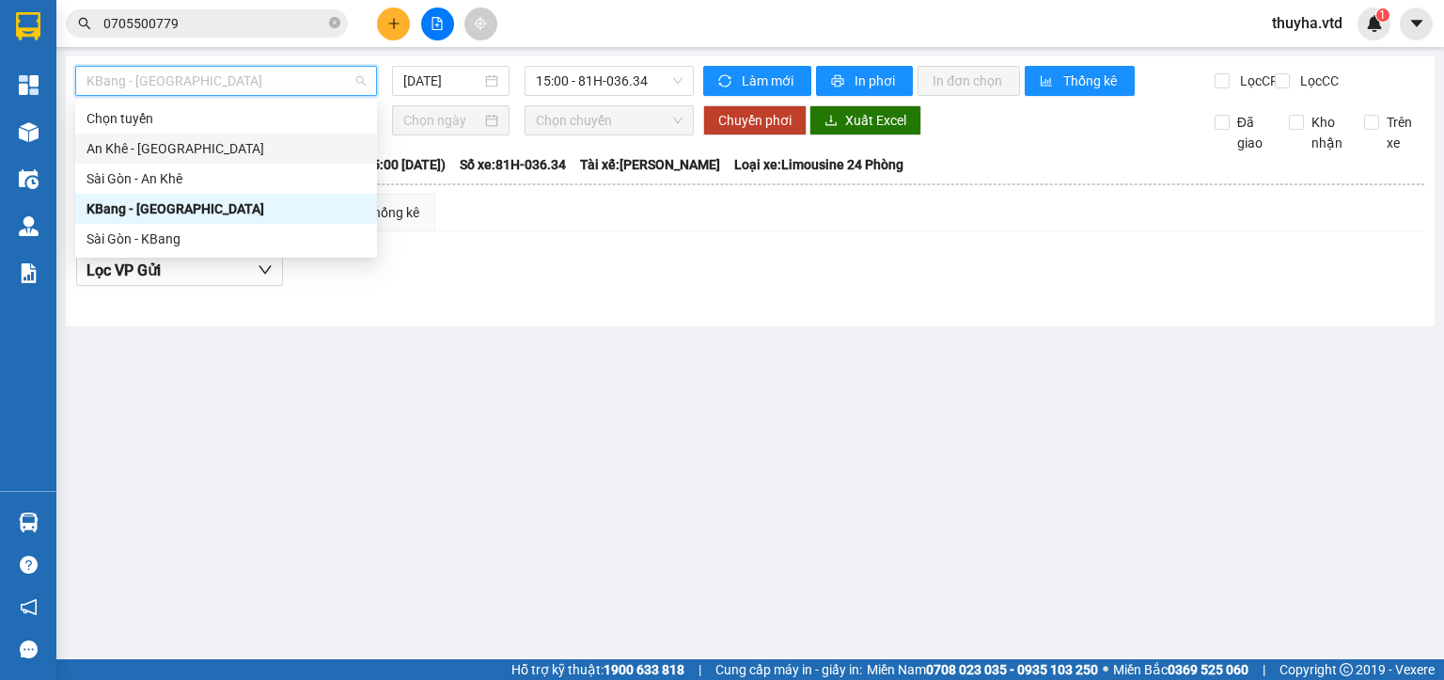
click at [110, 149] on div "An Khê - [GEOGRAPHIC_DATA]" at bounding box center [225, 148] width 279 height 21
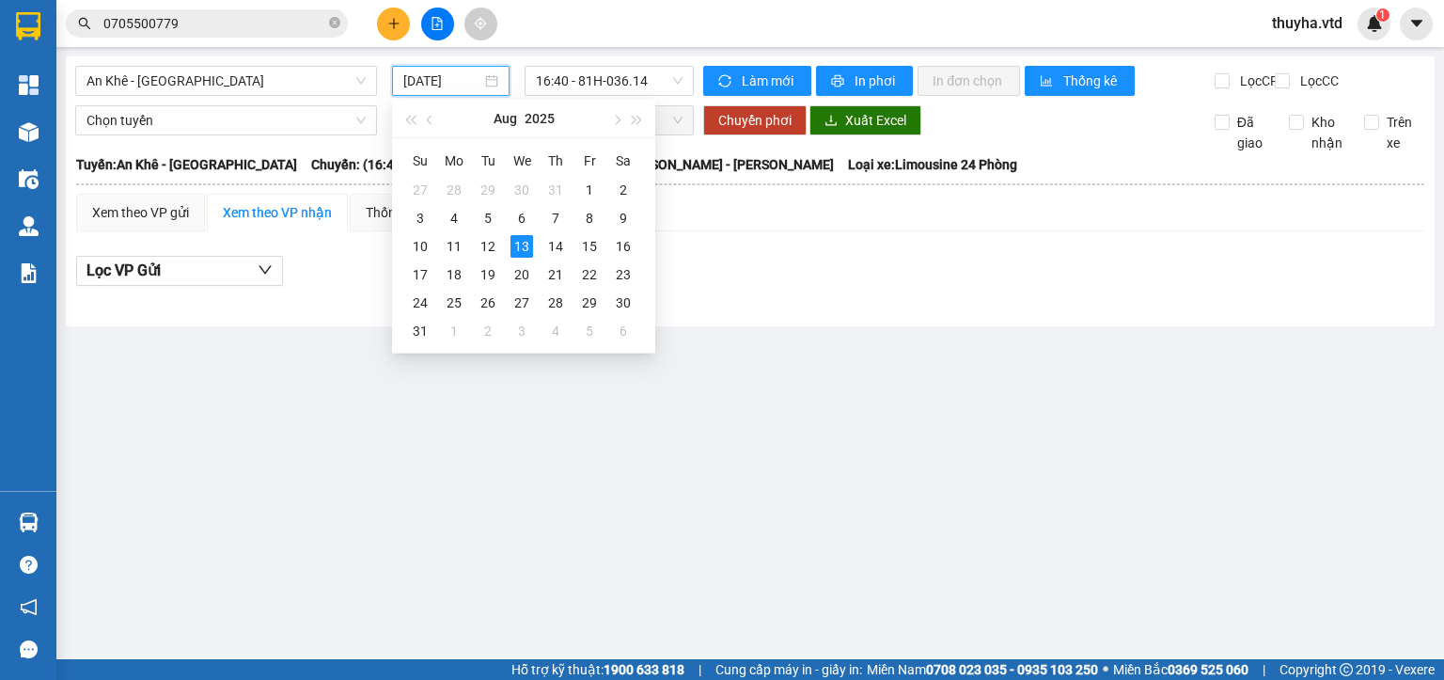
click at [444, 77] on input "[DATE]" at bounding box center [441, 81] width 77 height 21
click at [486, 250] on div "12" at bounding box center [488, 246] width 23 height 23
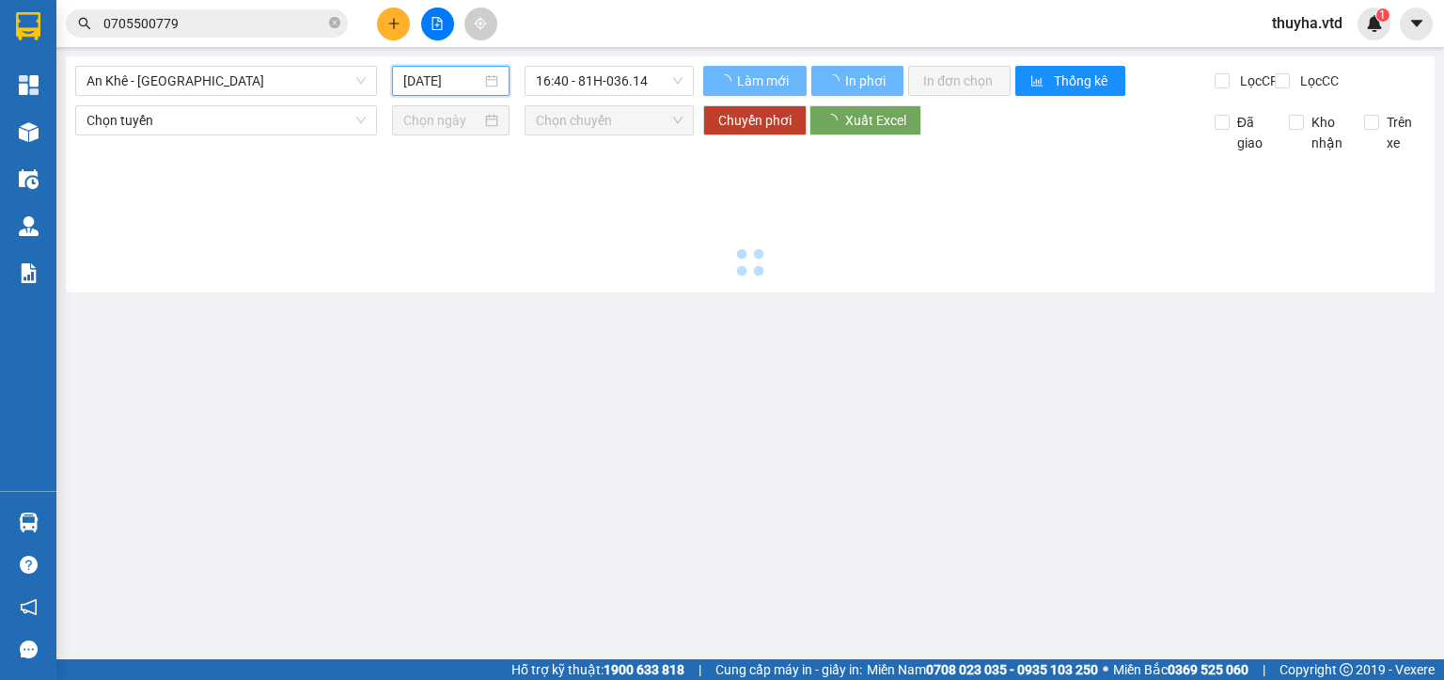
type input "[DATE]"
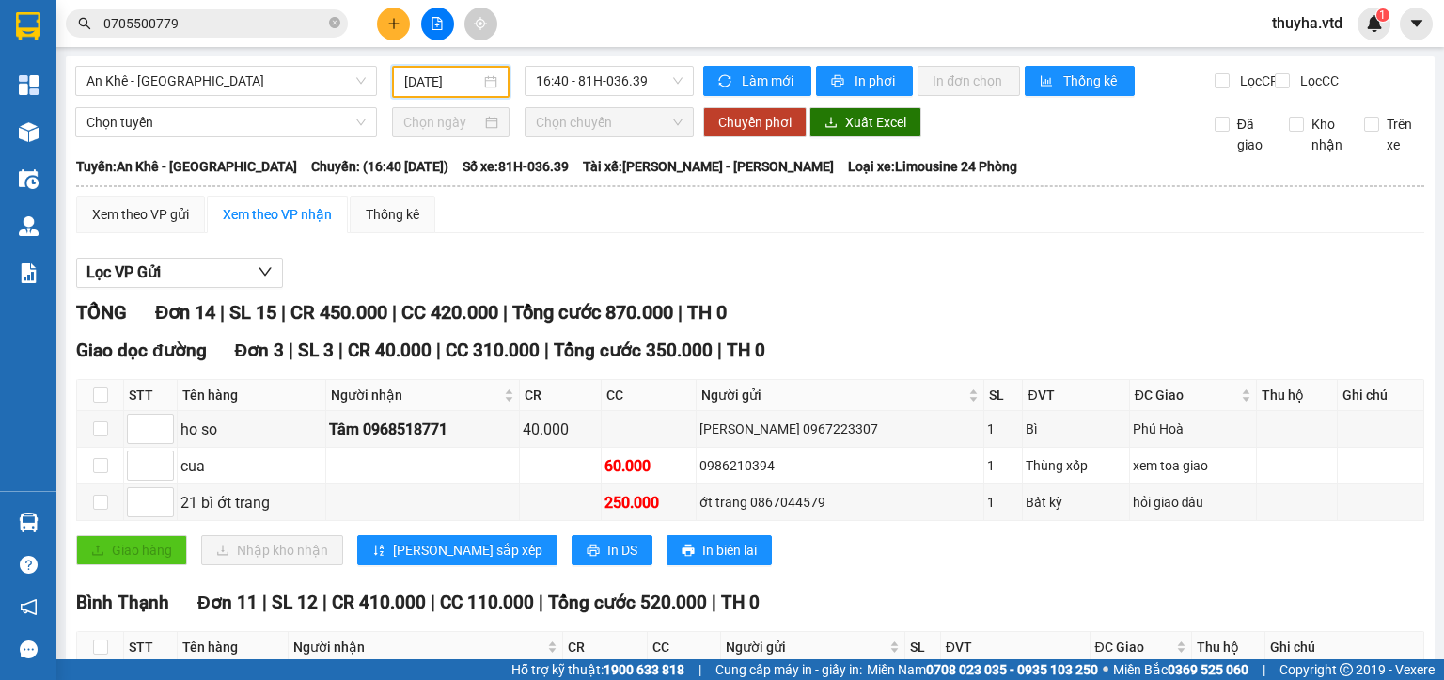
scroll to position [470, 0]
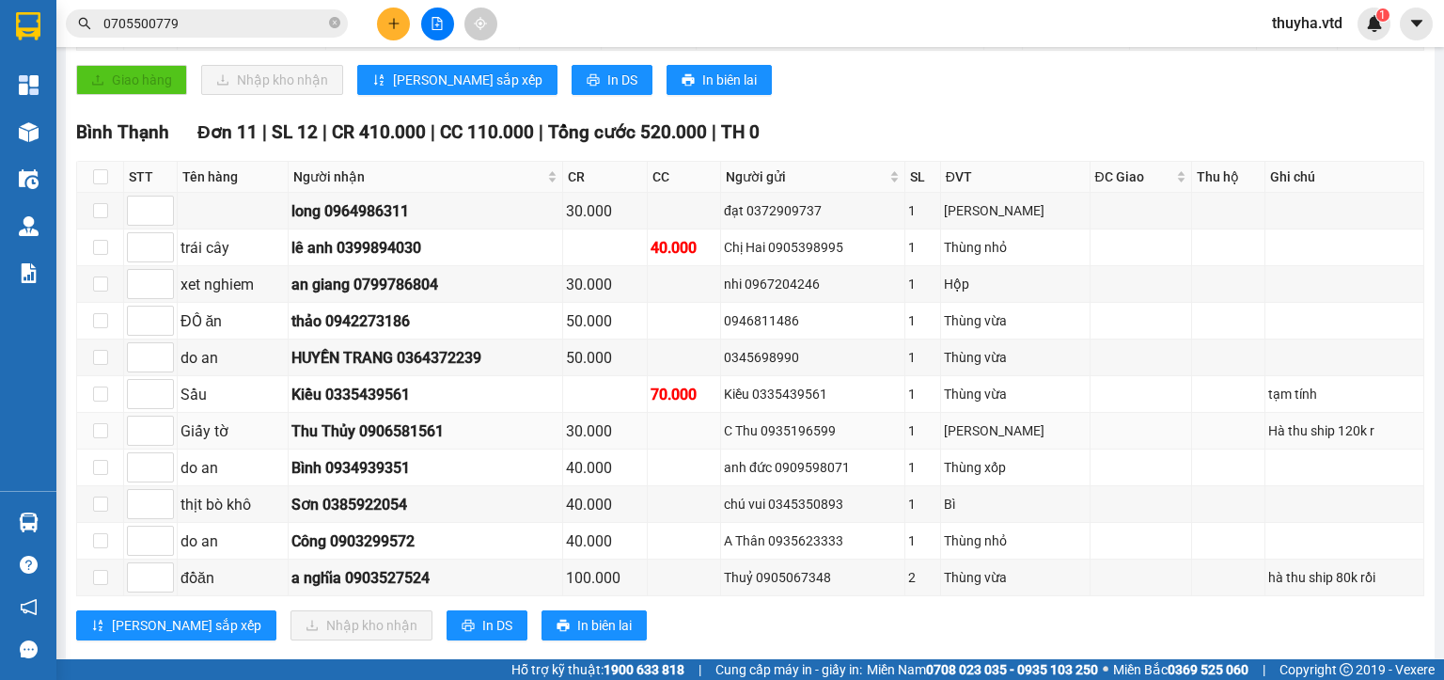
click at [380, 443] on div "Thu Thủy 0906581561" at bounding box center [424, 431] width 267 height 24
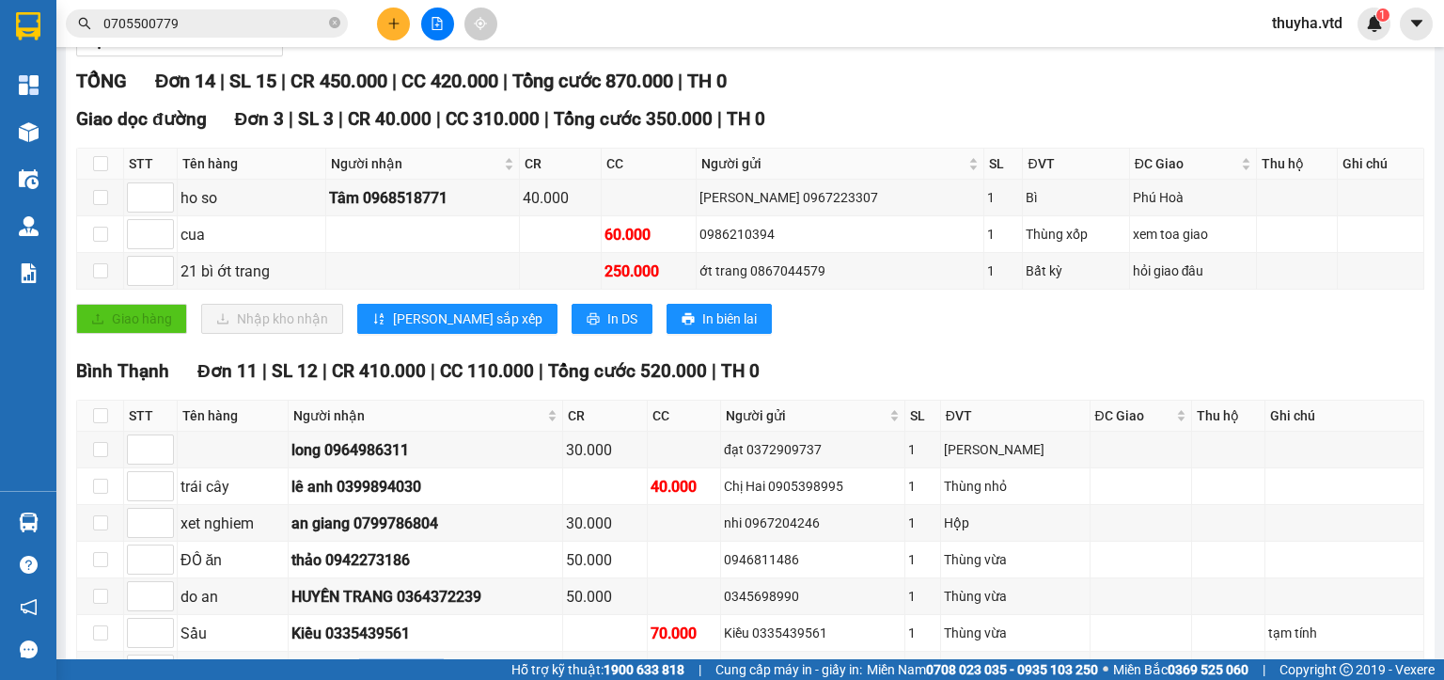
scroll to position [226, 0]
